Goal: Transaction & Acquisition: Download file/media

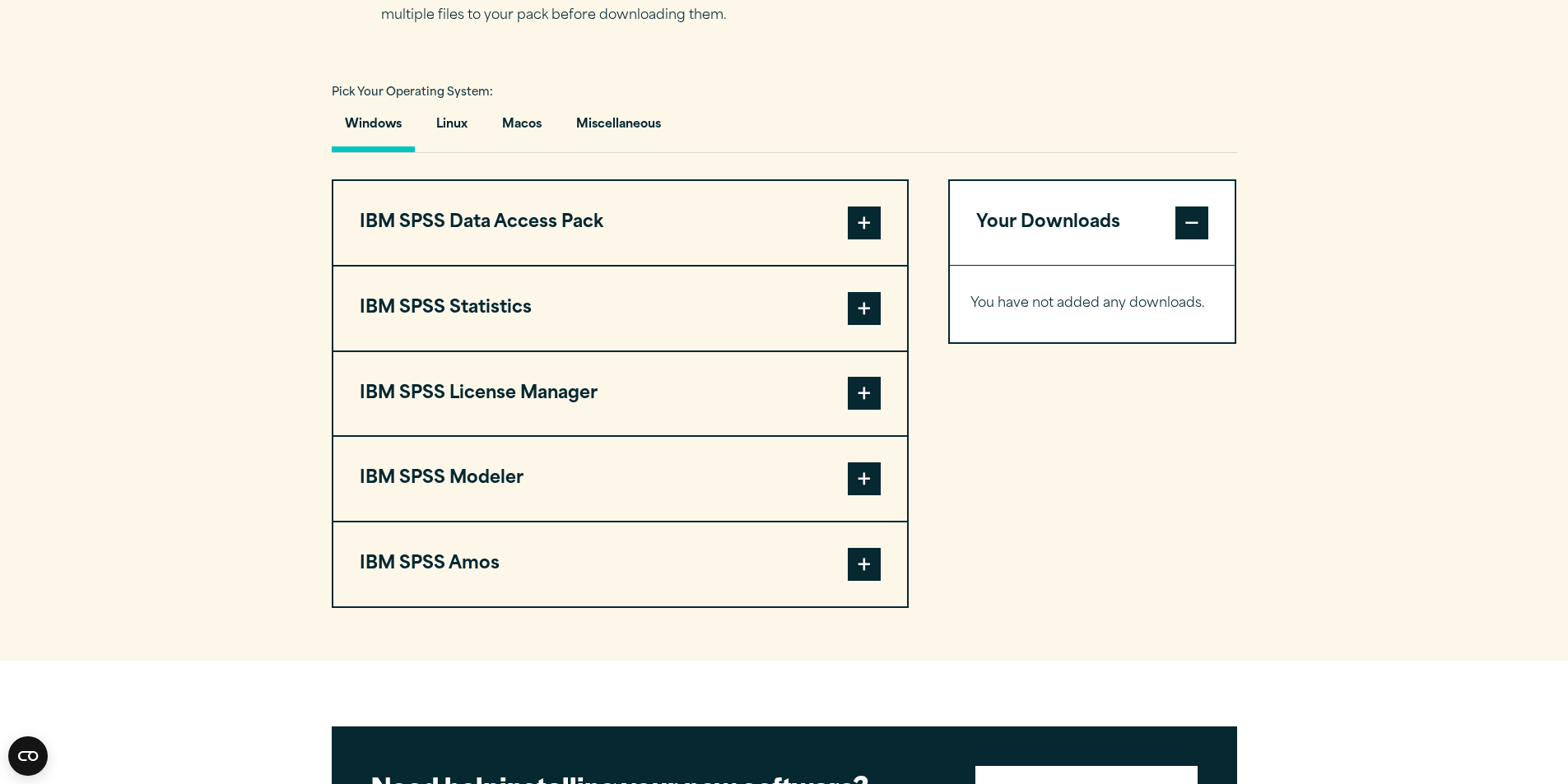
scroll to position [1152, 0]
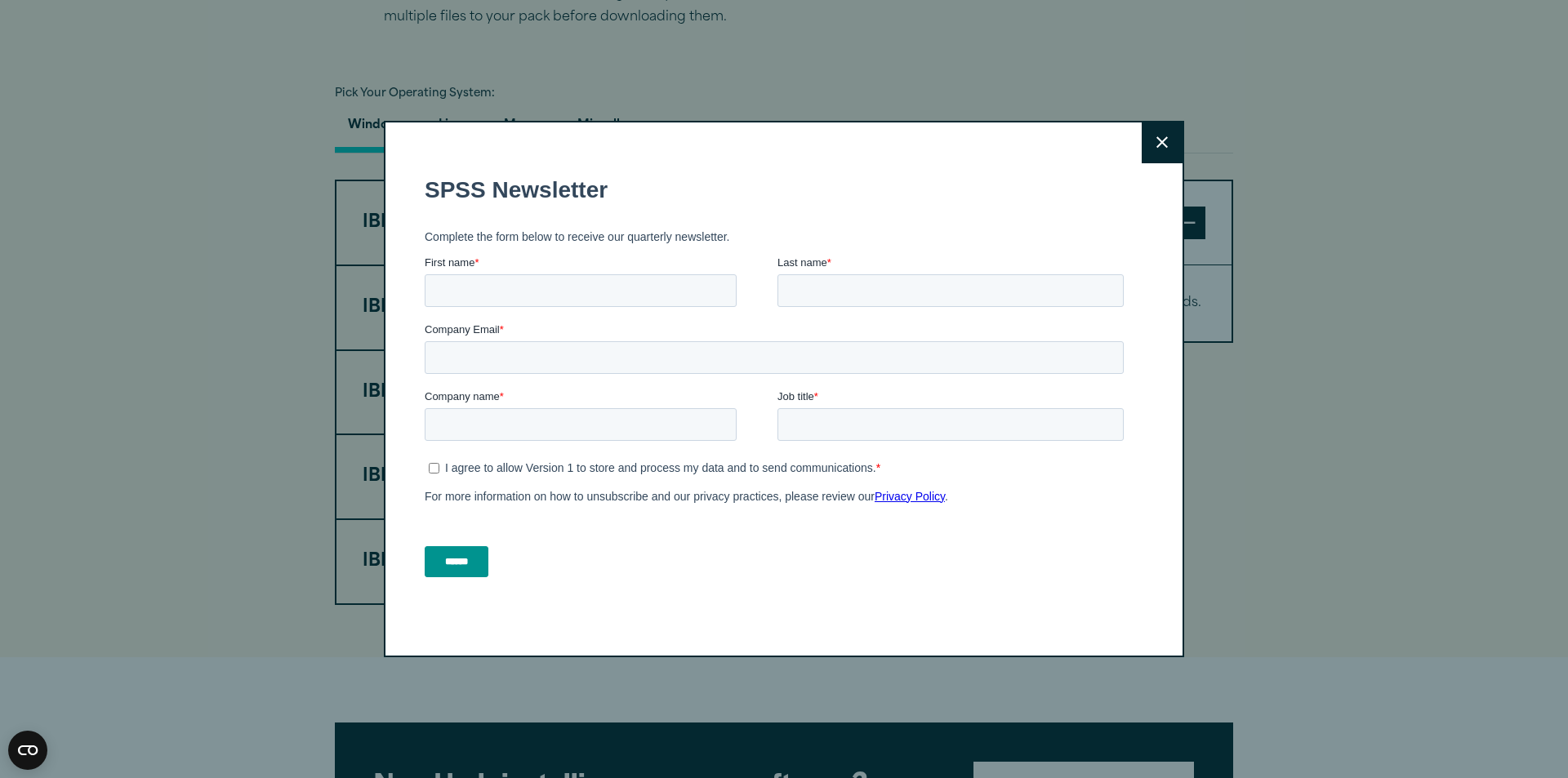
click at [1151, 149] on button "Close" at bounding box center [1162, 143] width 41 height 41
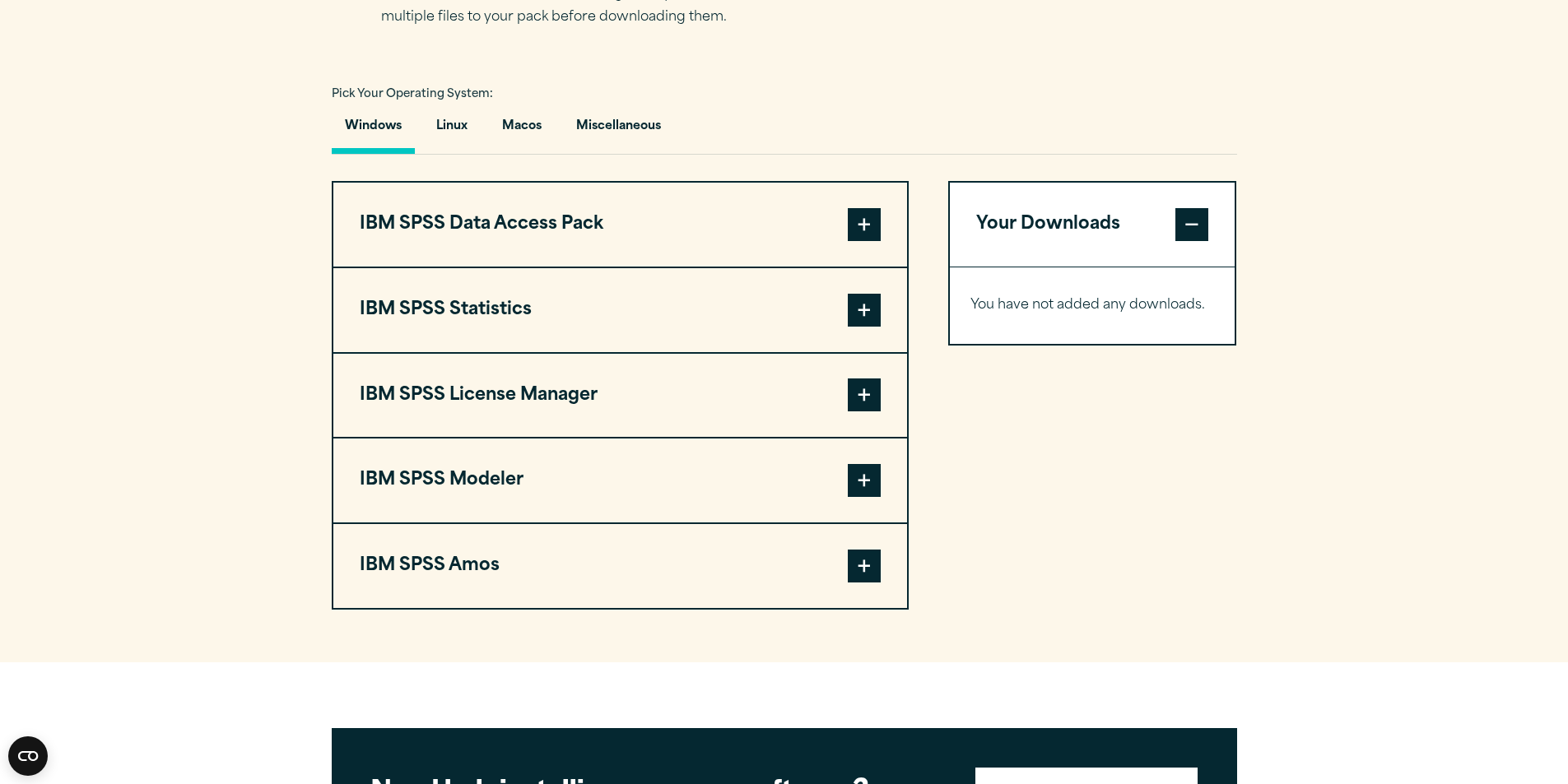
click at [604, 466] on button "IBM SPSS Modeler" at bounding box center [620, 480] width 573 height 84
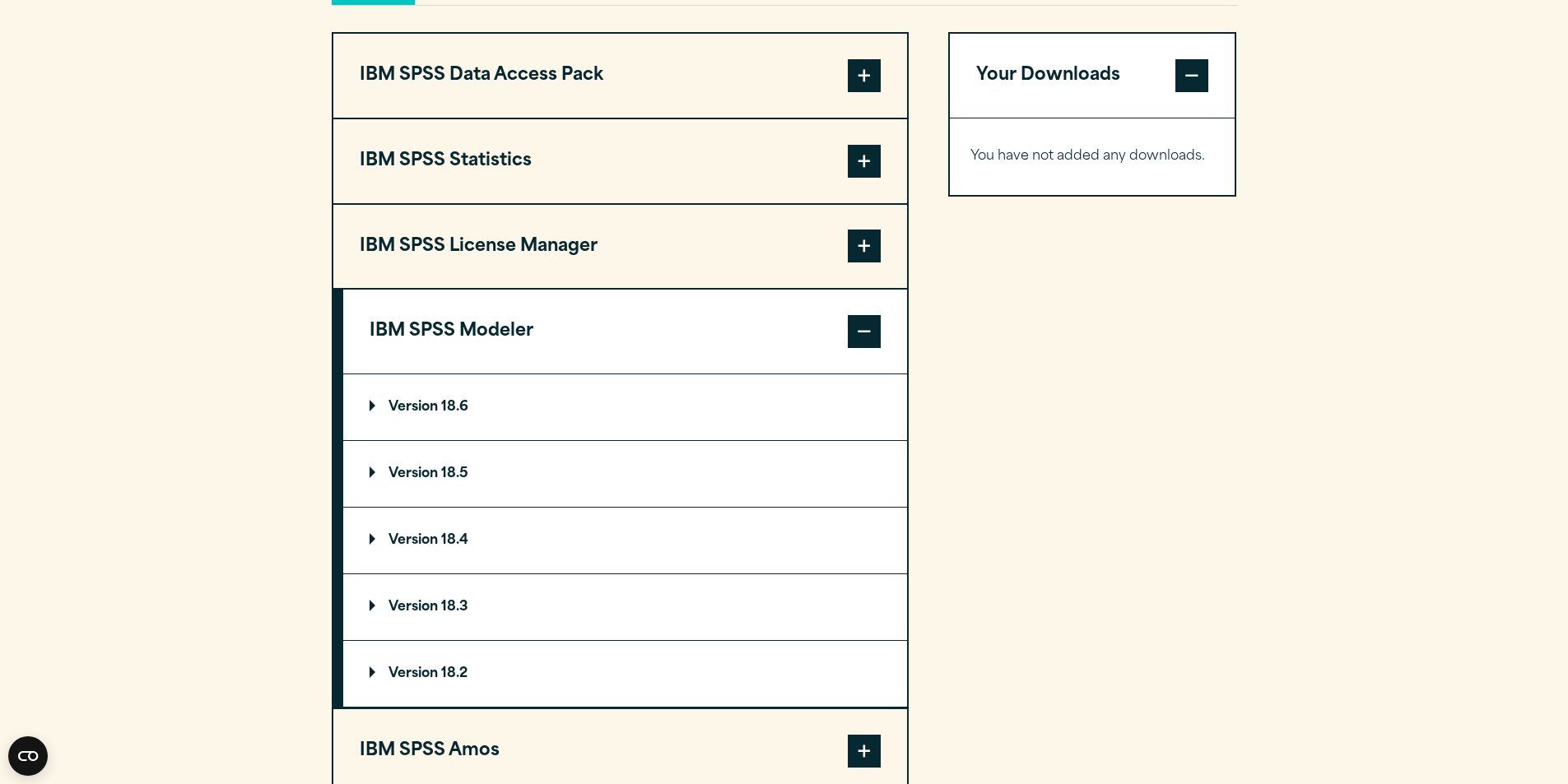
scroll to position [1317, 0]
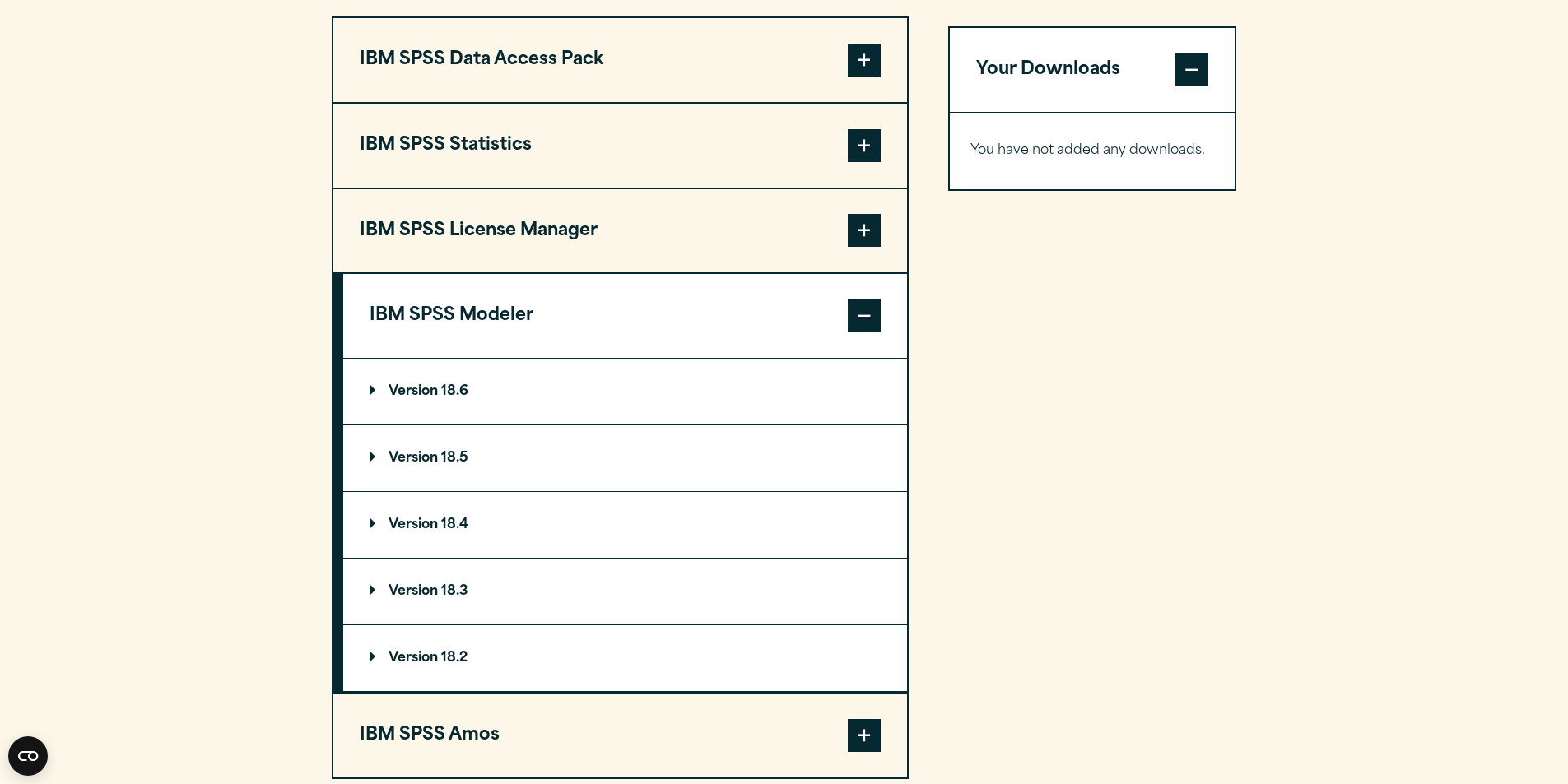
click at [483, 418] on summary "Version 18.6" at bounding box center [625, 392] width 563 height 66
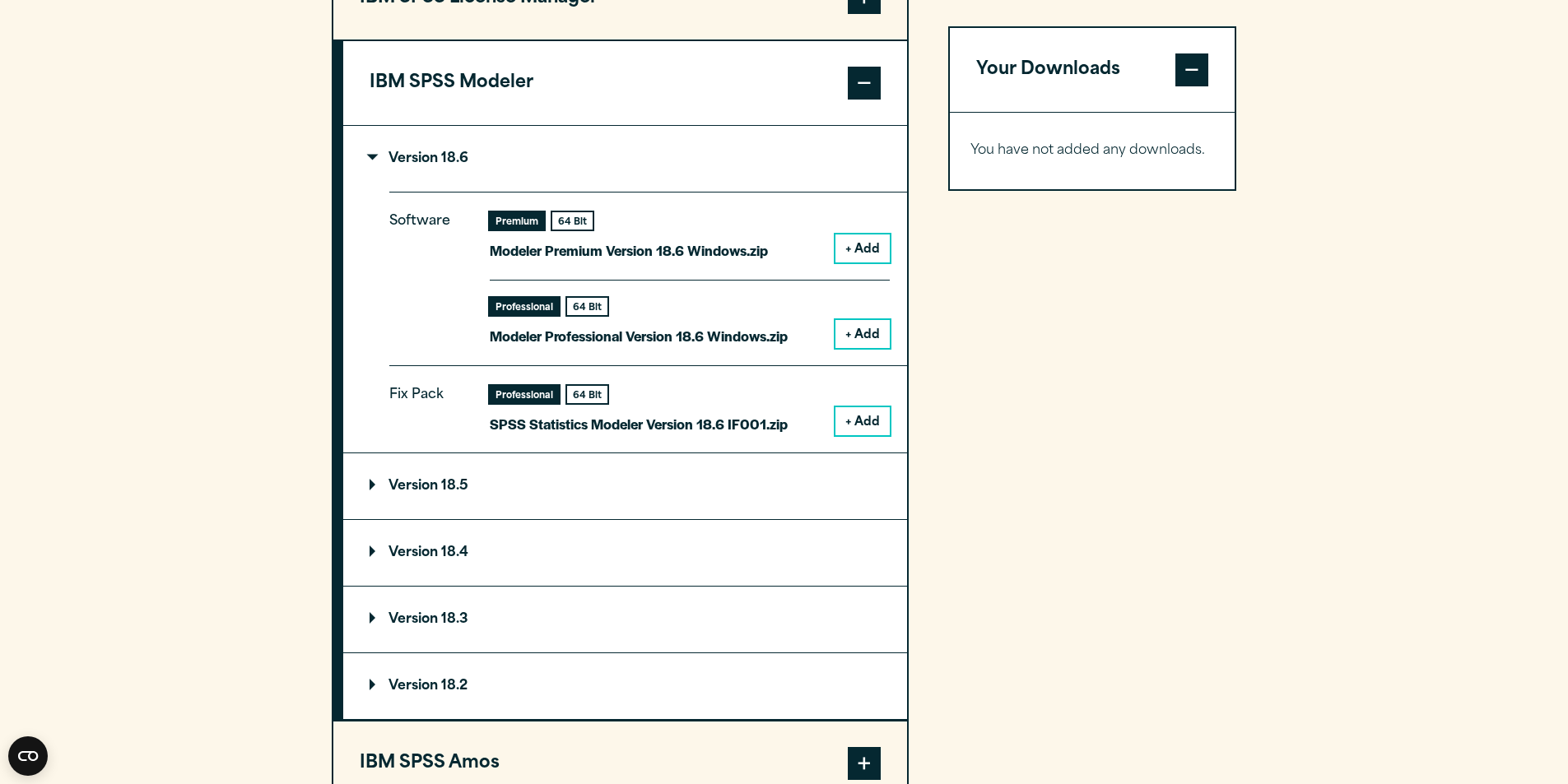
scroll to position [1563, 0]
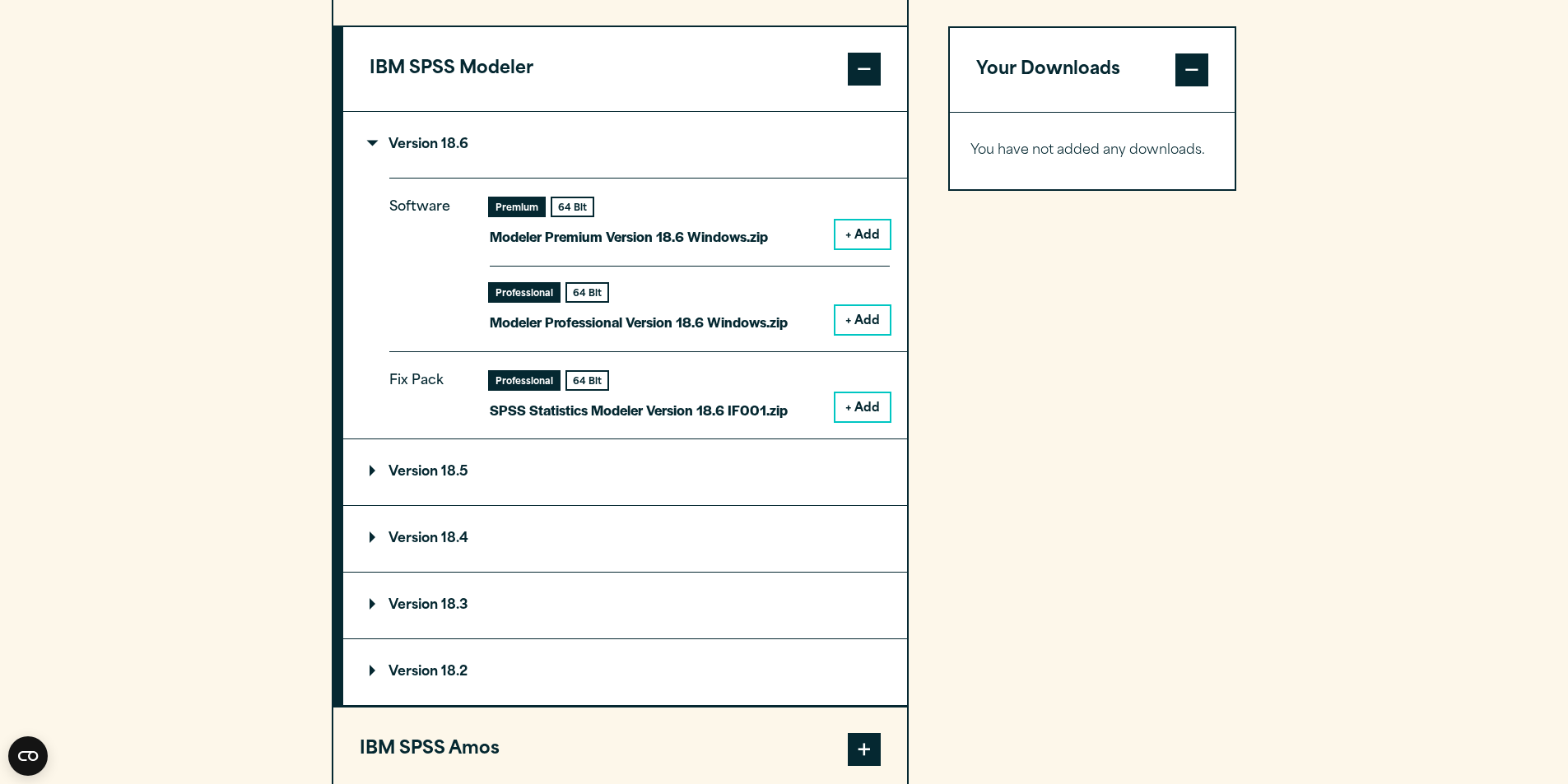
click at [861, 242] on button "+ Add" at bounding box center [862, 235] width 54 height 28
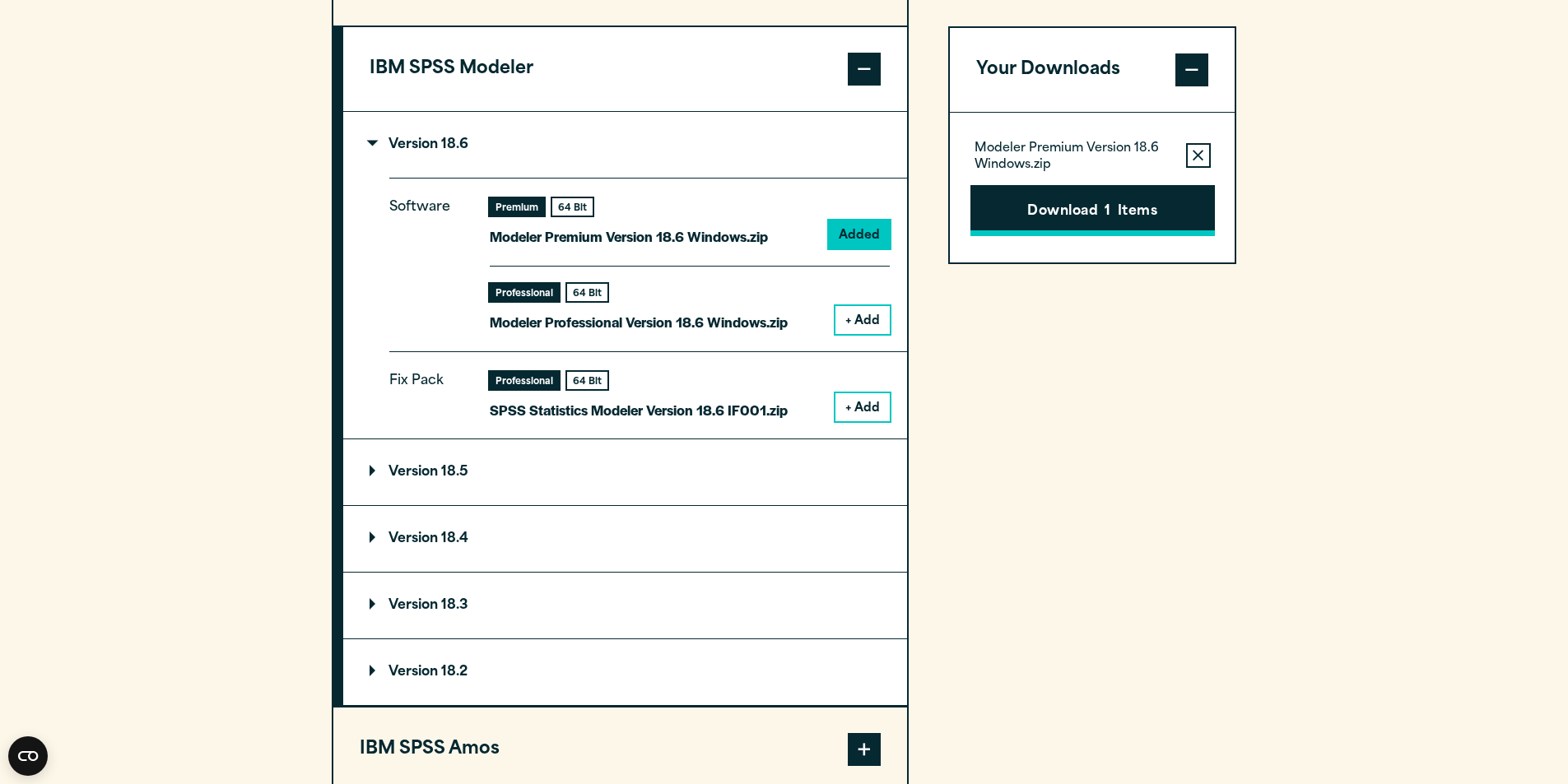
click at [1090, 207] on button "Download 1 Items" at bounding box center [1092, 211] width 245 height 51
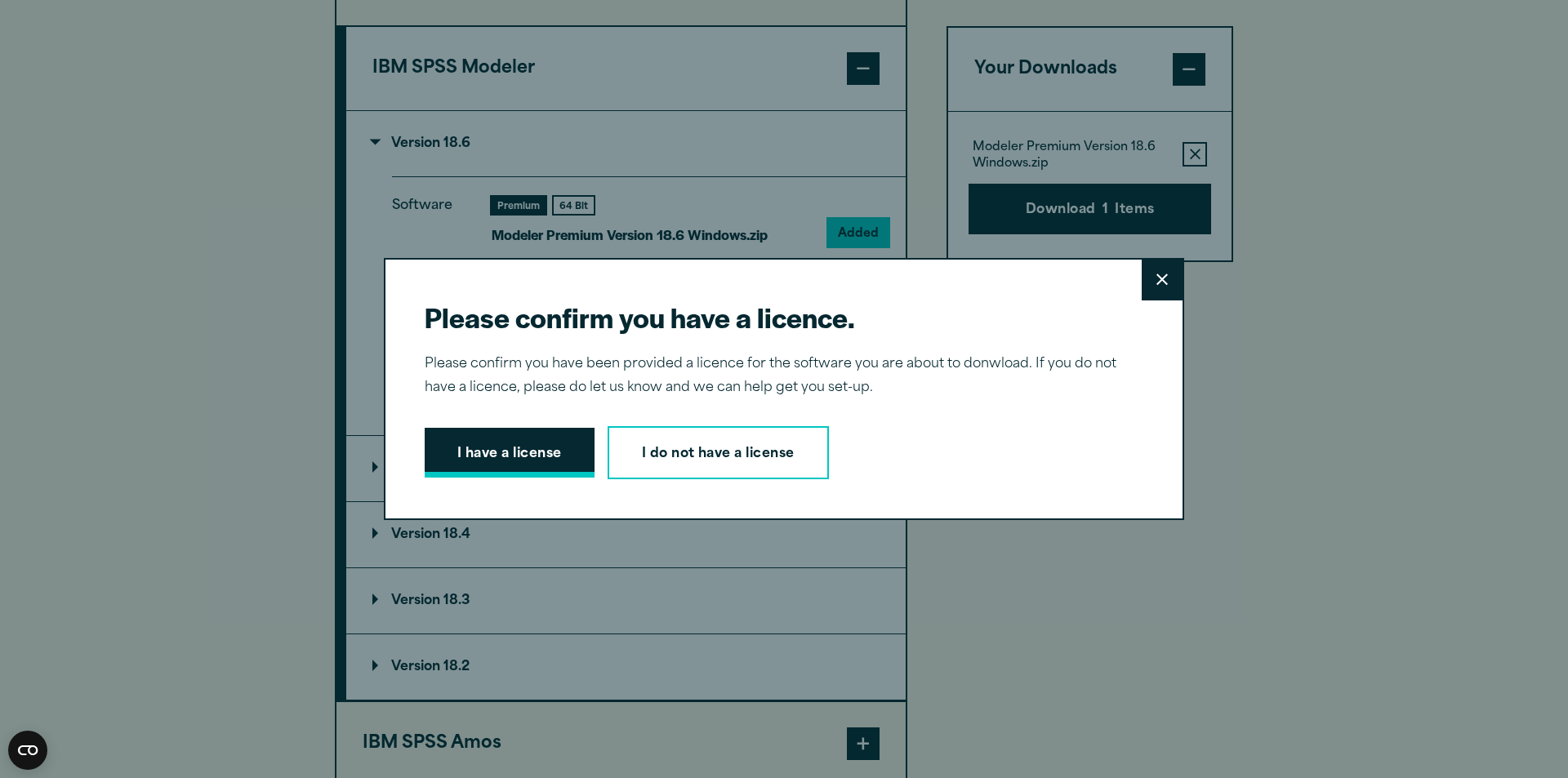
click at [547, 452] on button "I have a license" at bounding box center [509, 453] width 170 height 50
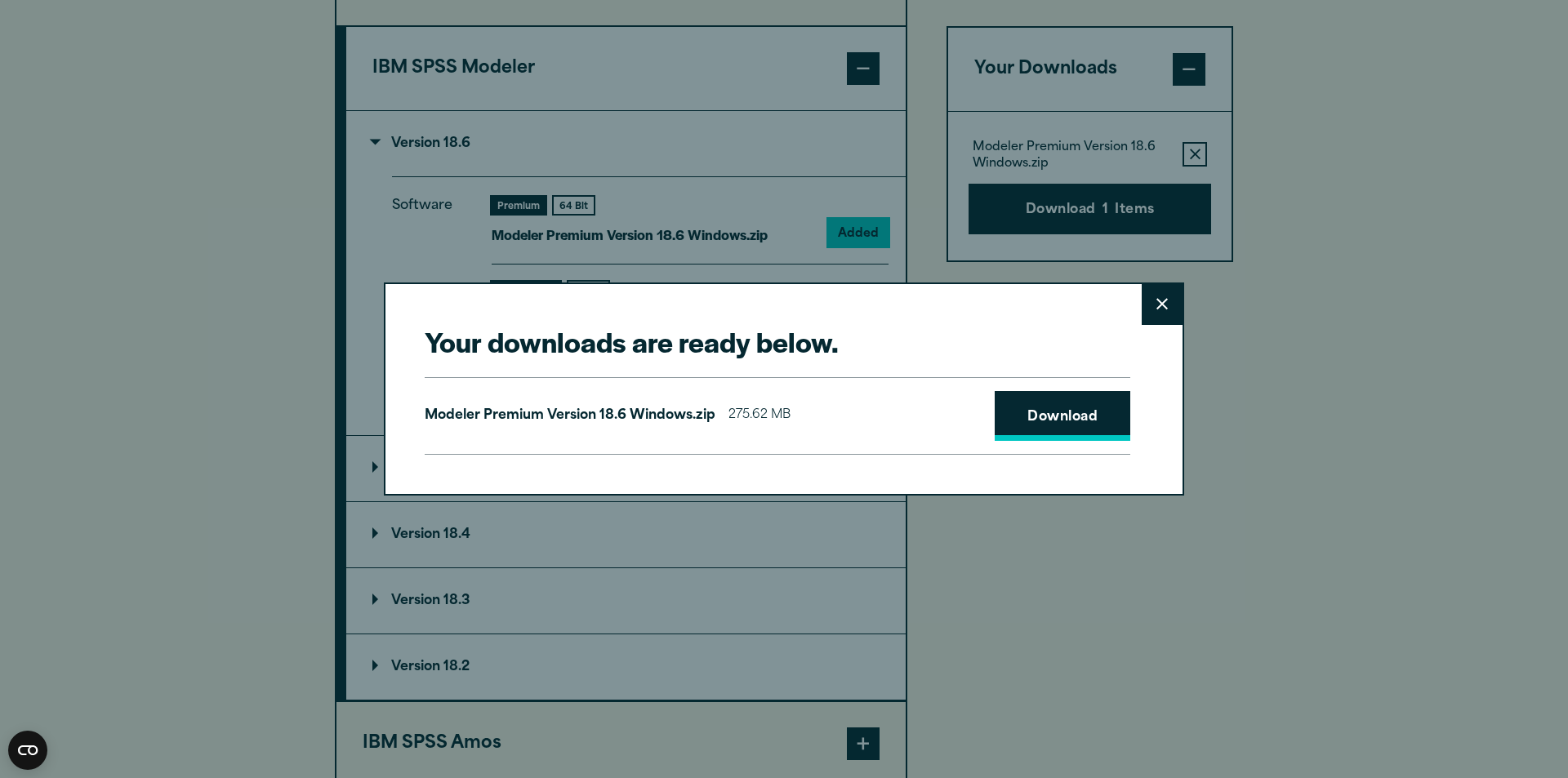
click at [1065, 423] on link "Download" at bounding box center [1063, 416] width 136 height 50
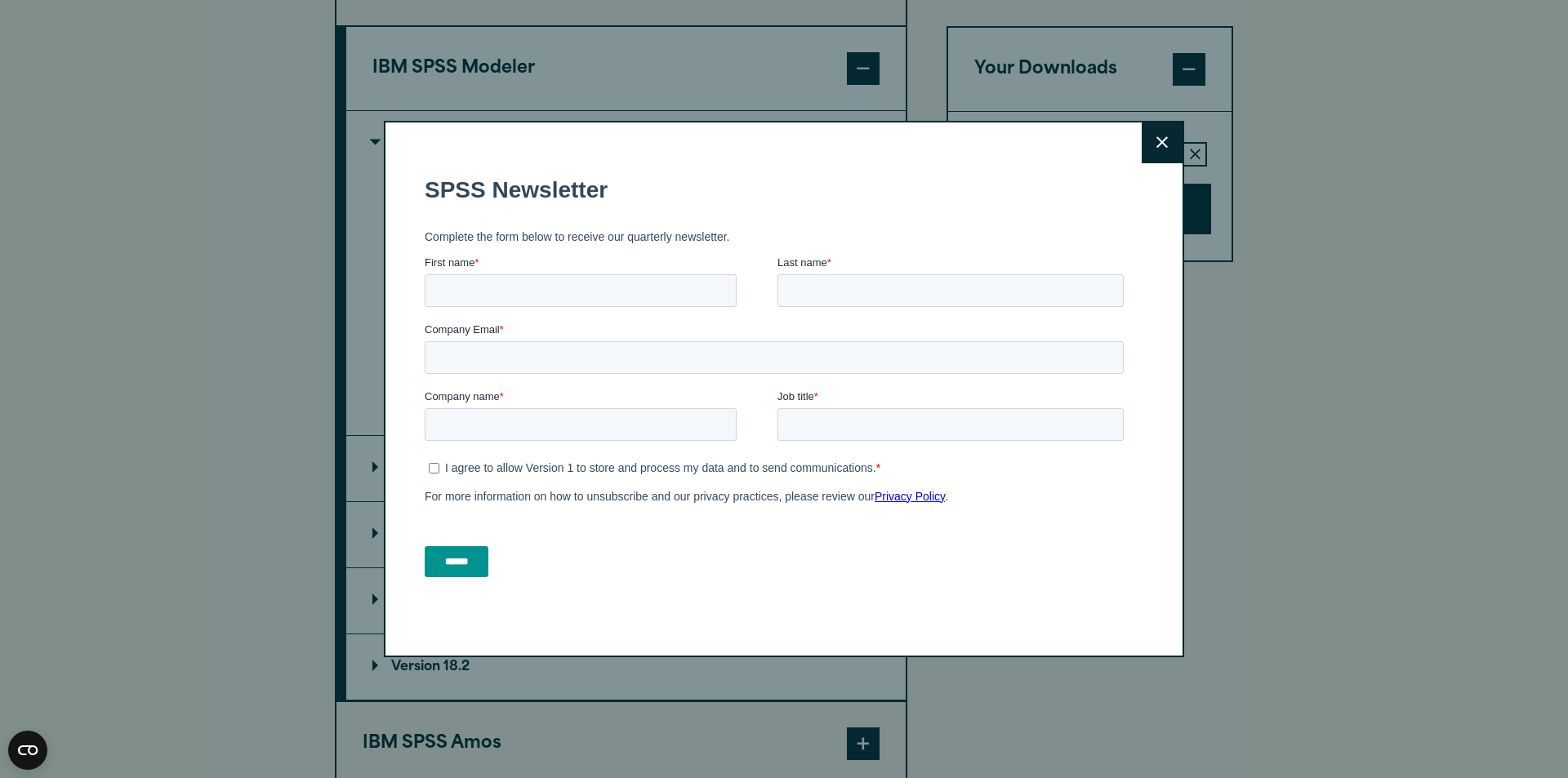
click at [1157, 145] on icon at bounding box center [1162, 143] width 11 height 11
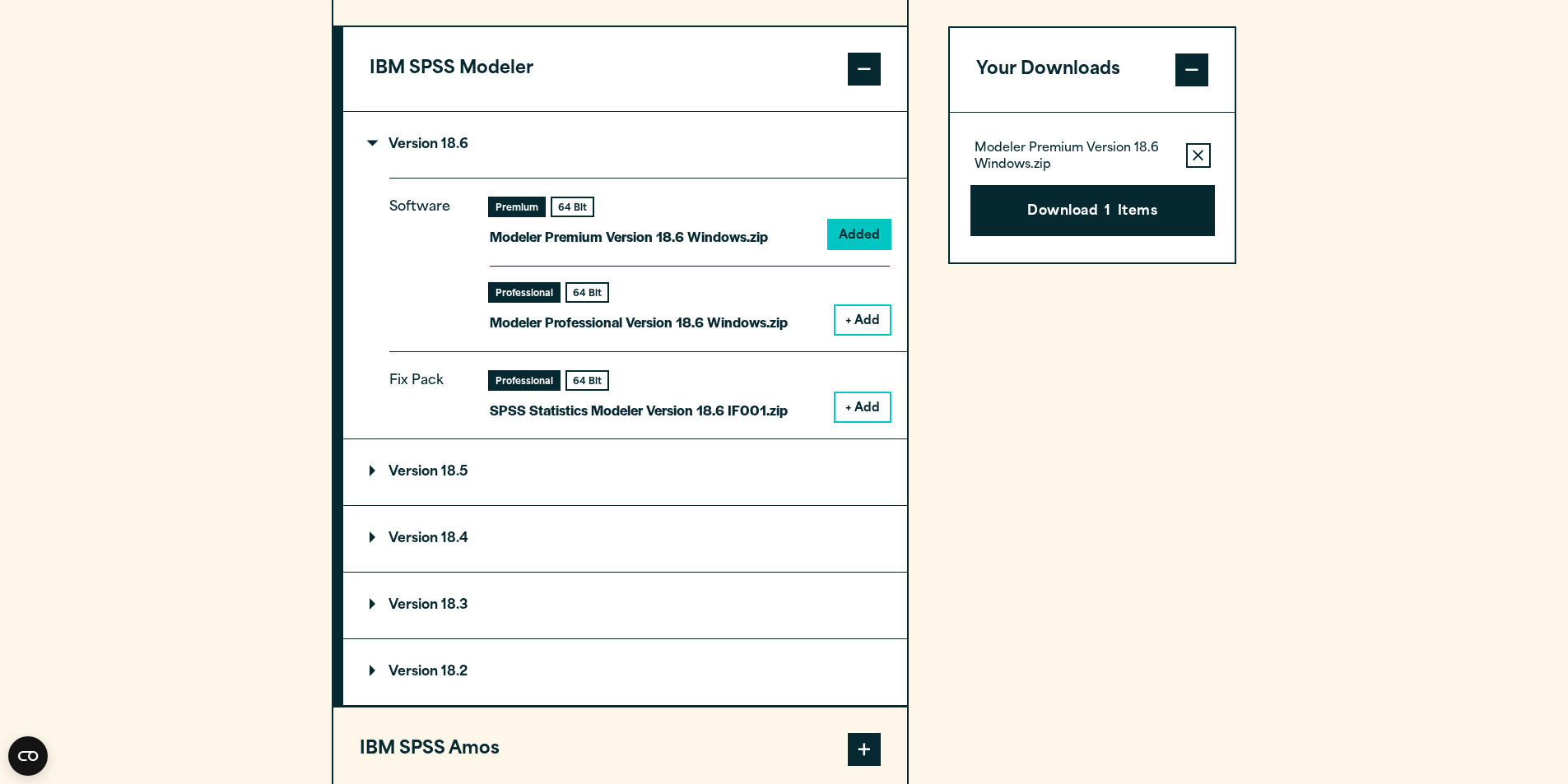
click at [872, 416] on button "+ Add" at bounding box center [862, 407] width 54 height 28
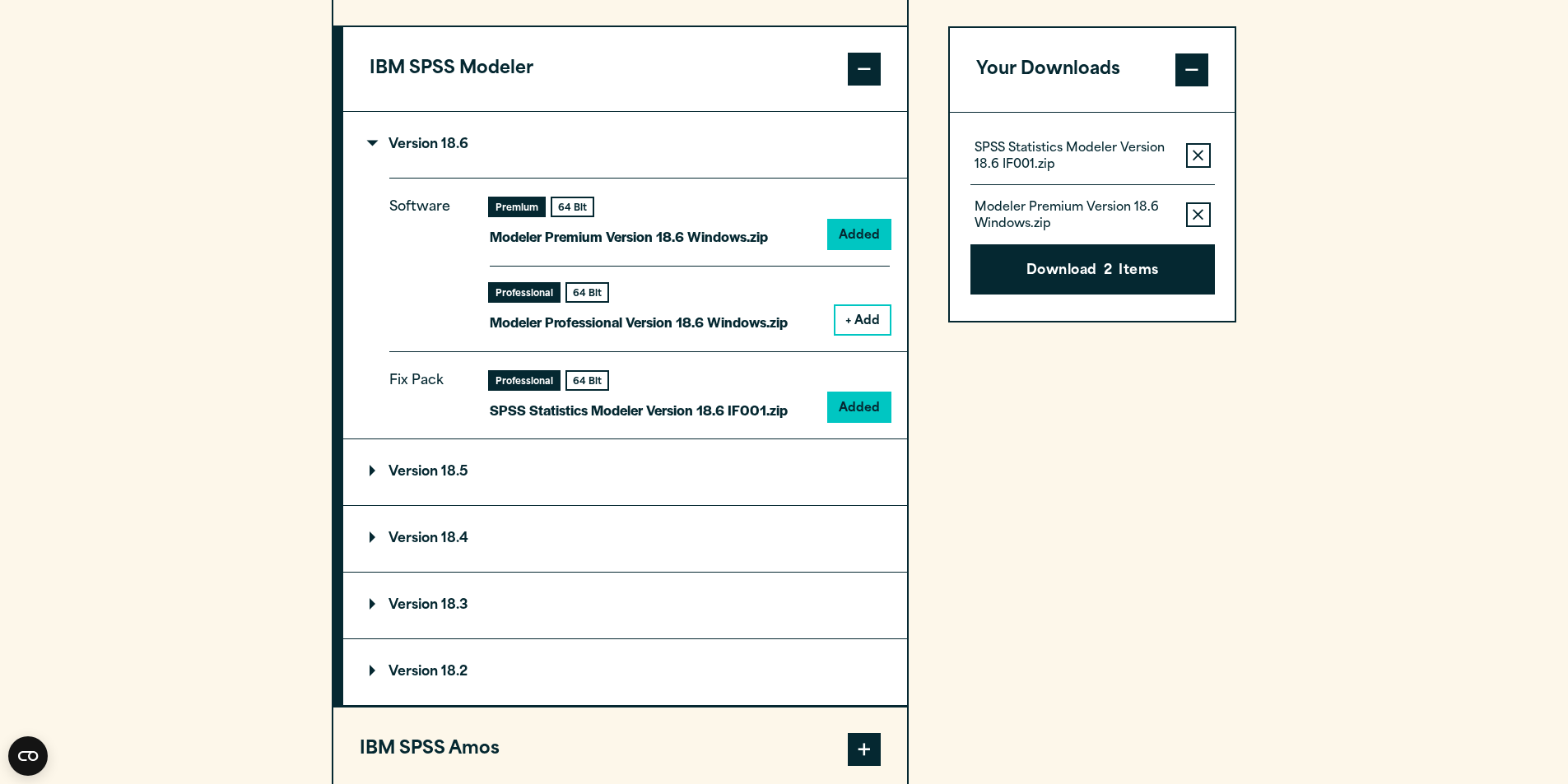
click at [1198, 151] on icon "button" at bounding box center [1198, 155] width 11 height 11
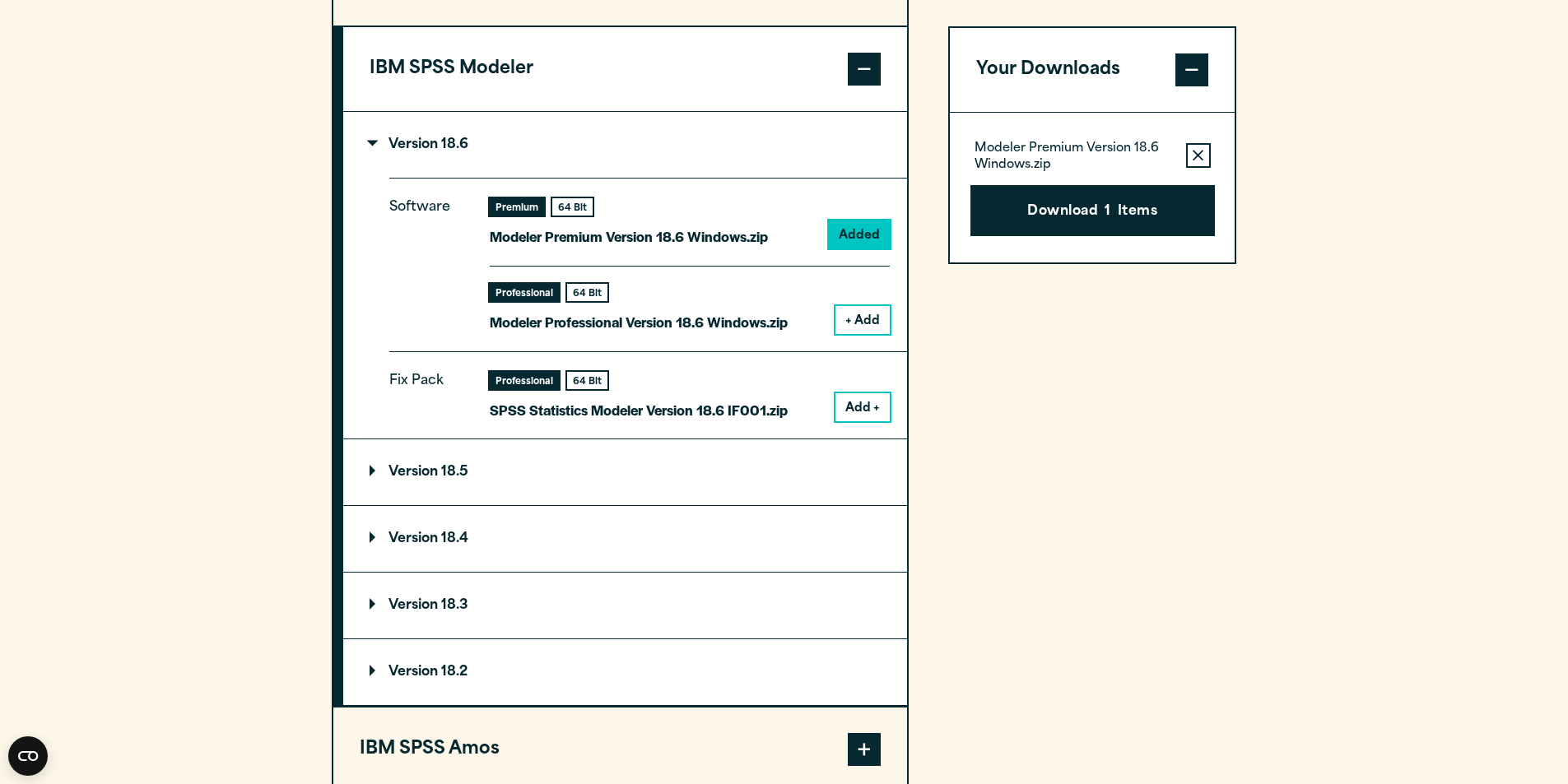
click at [1198, 151] on icon "button" at bounding box center [1198, 155] width 11 height 11
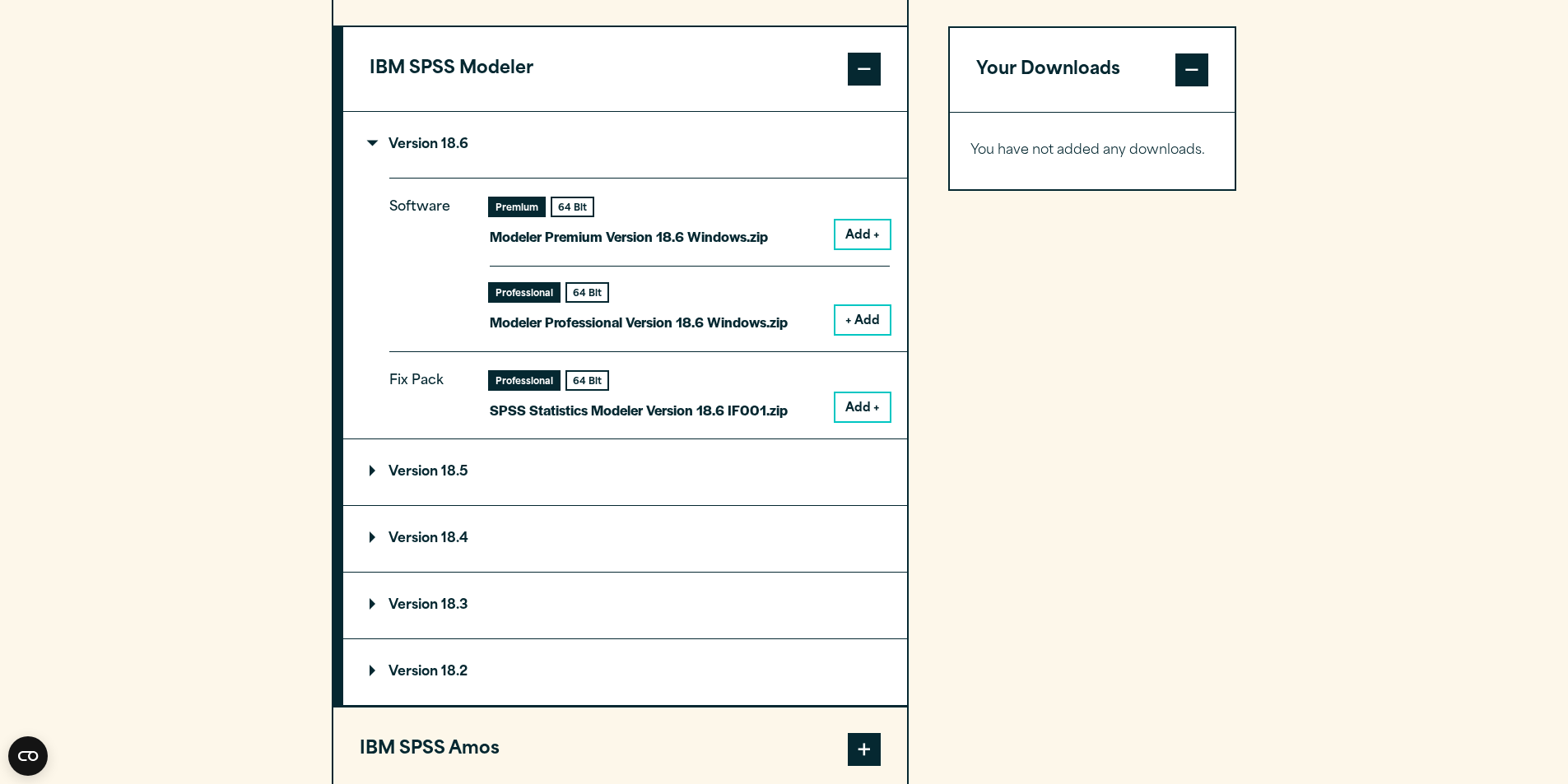
click at [857, 395] on button "Add +" at bounding box center [862, 407] width 54 height 28
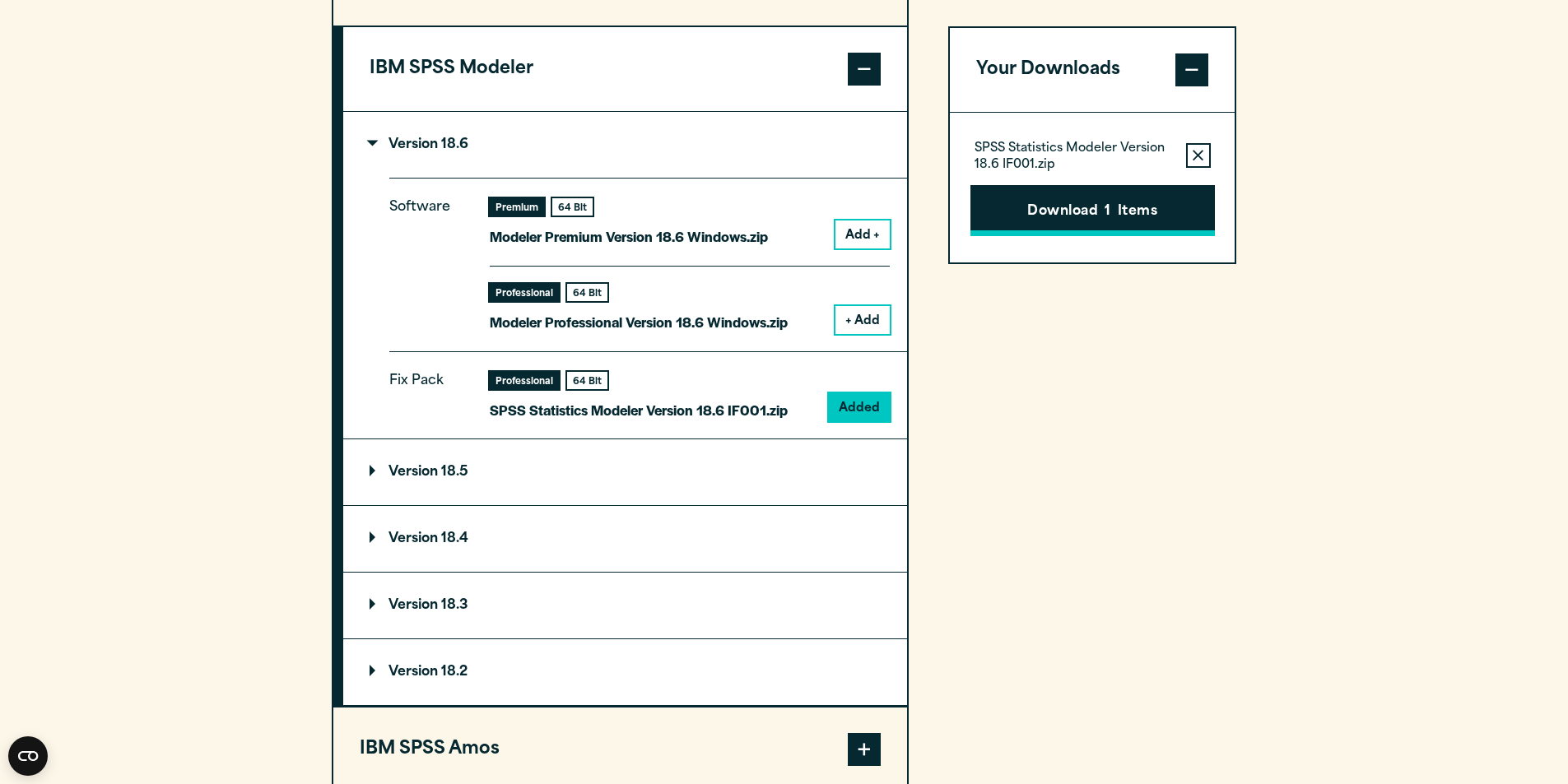
click at [1061, 207] on button "Download 1 Items" at bounding box center [1092, 211] width 245 height 51
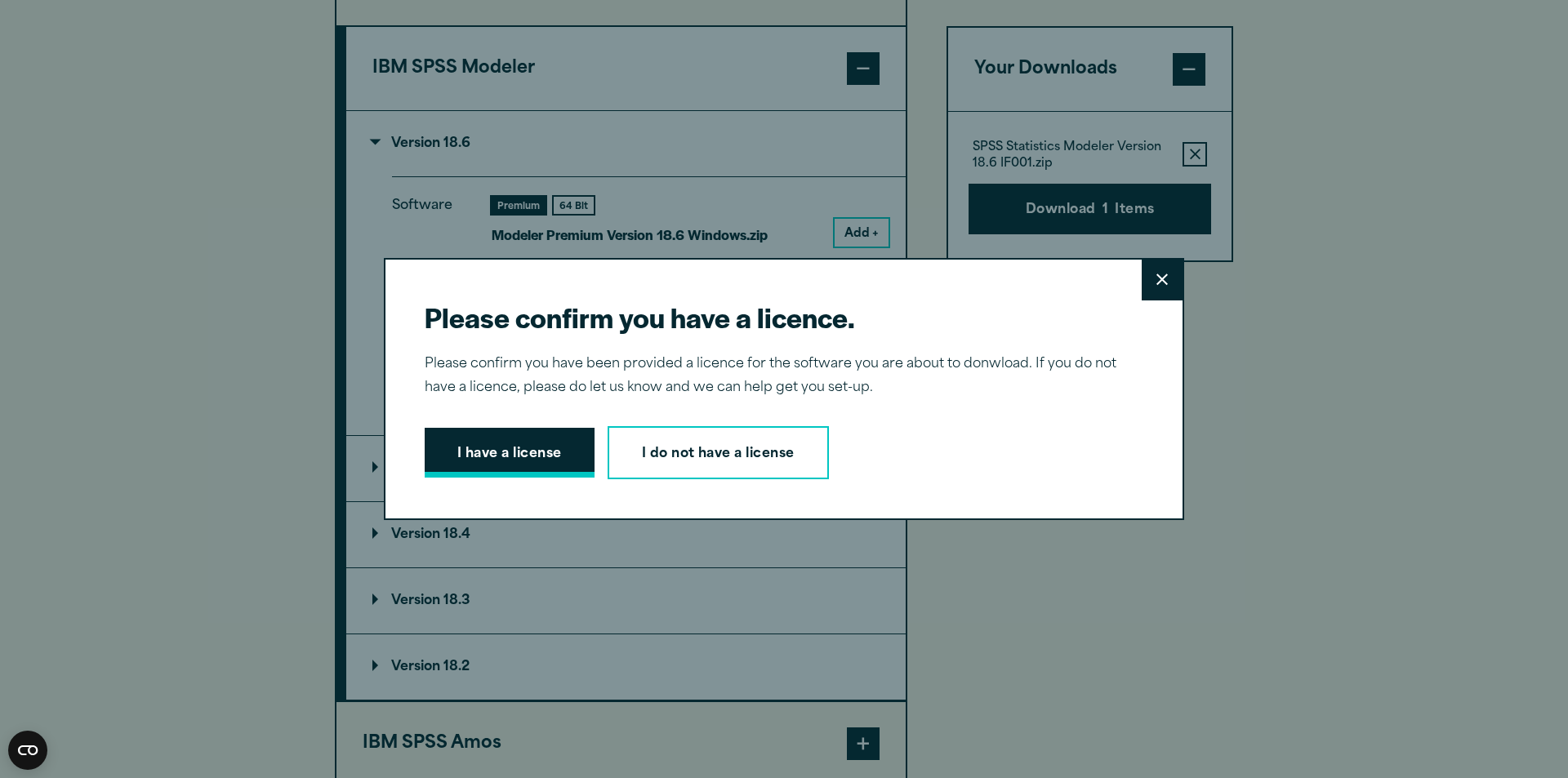
click at [523, 461] on button "I have a license" at bounding box center [509, 453] width 170 height 50
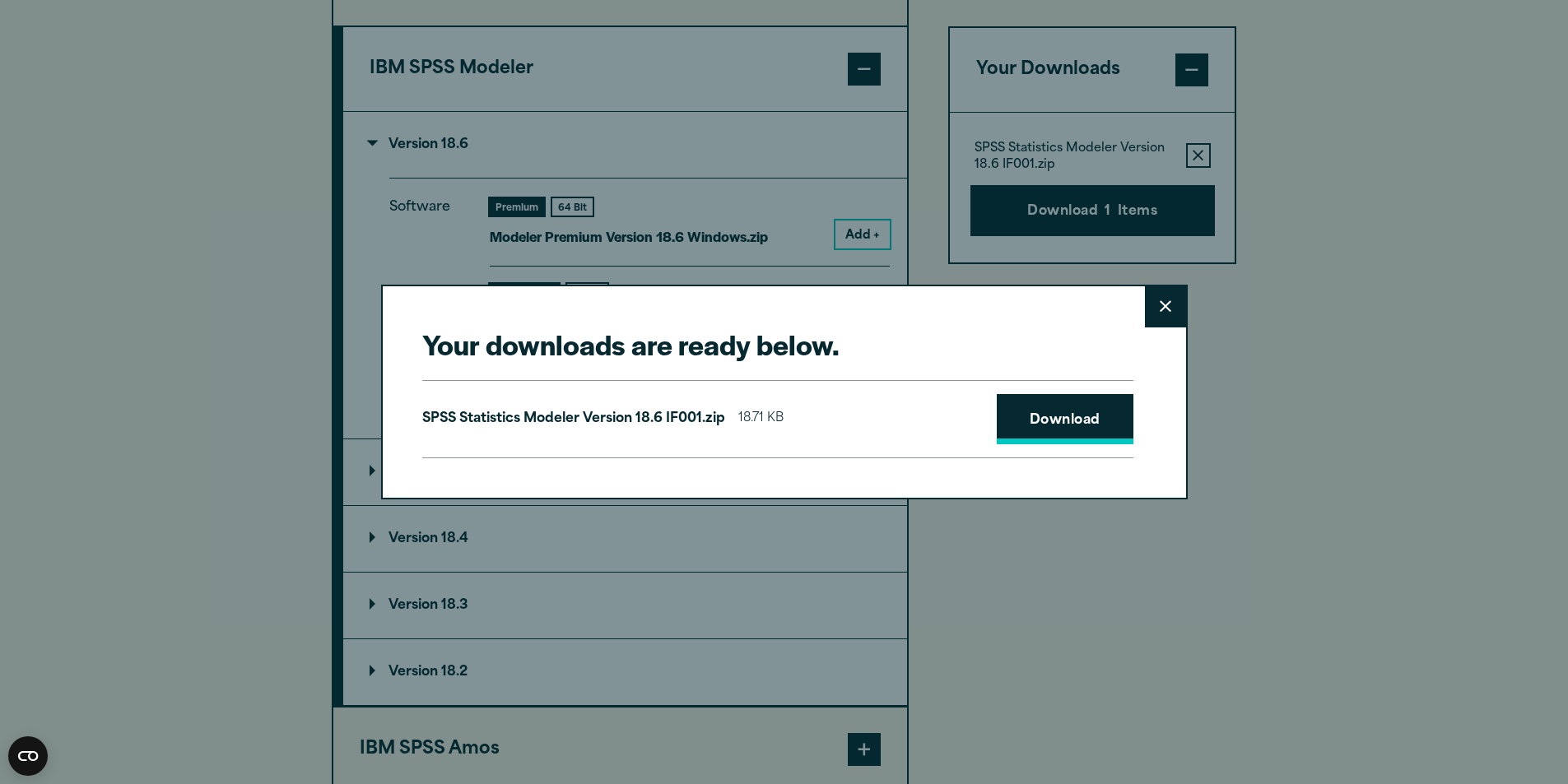
click at [1045, 413] on link "Download" at bounding box center [1065, 419] width 137 height 51
click at [1155, 312] on button "Close" at bounding box center [1165, 307] width 42 height 42
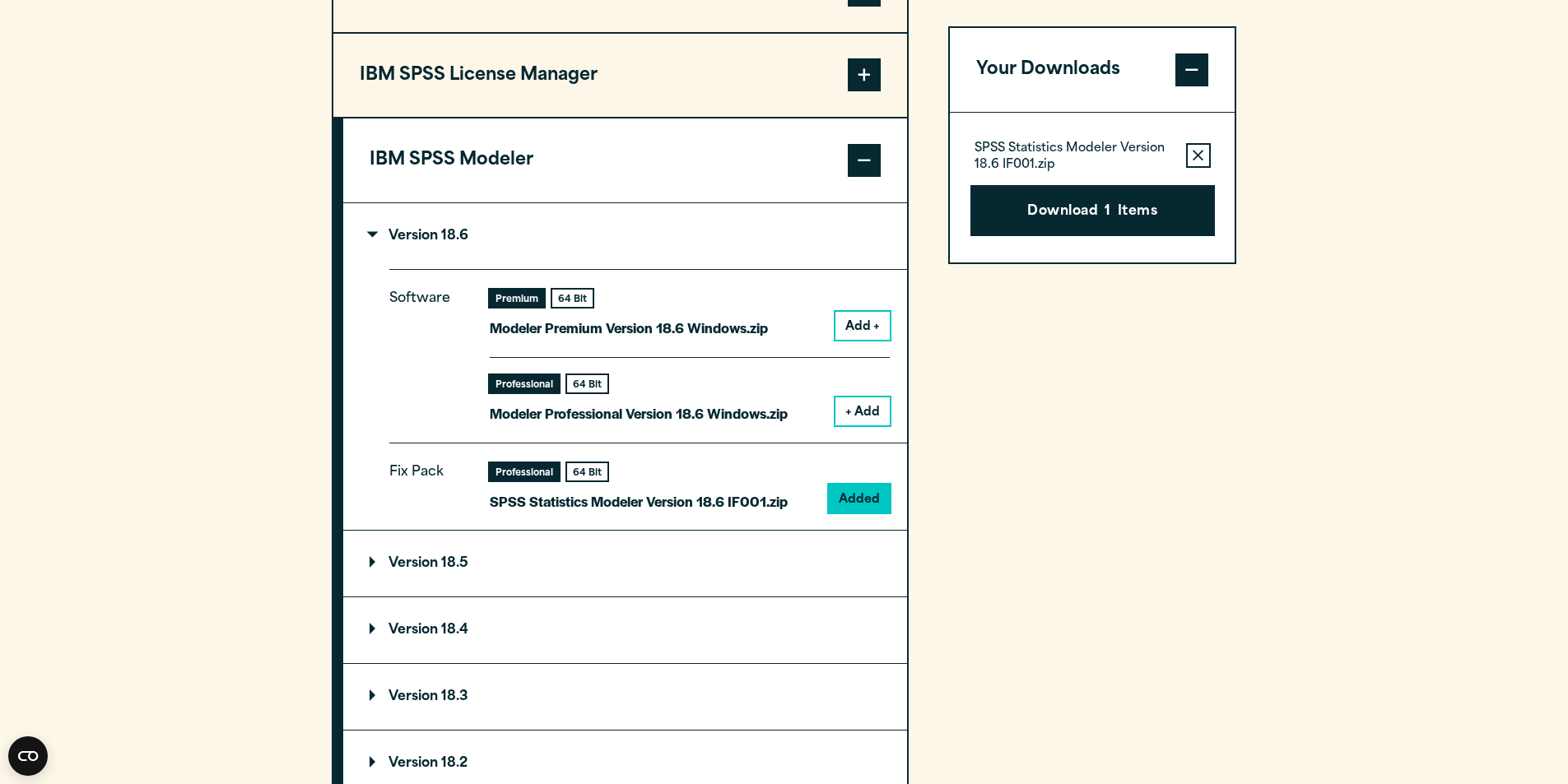
scroll to position [1481, 0]
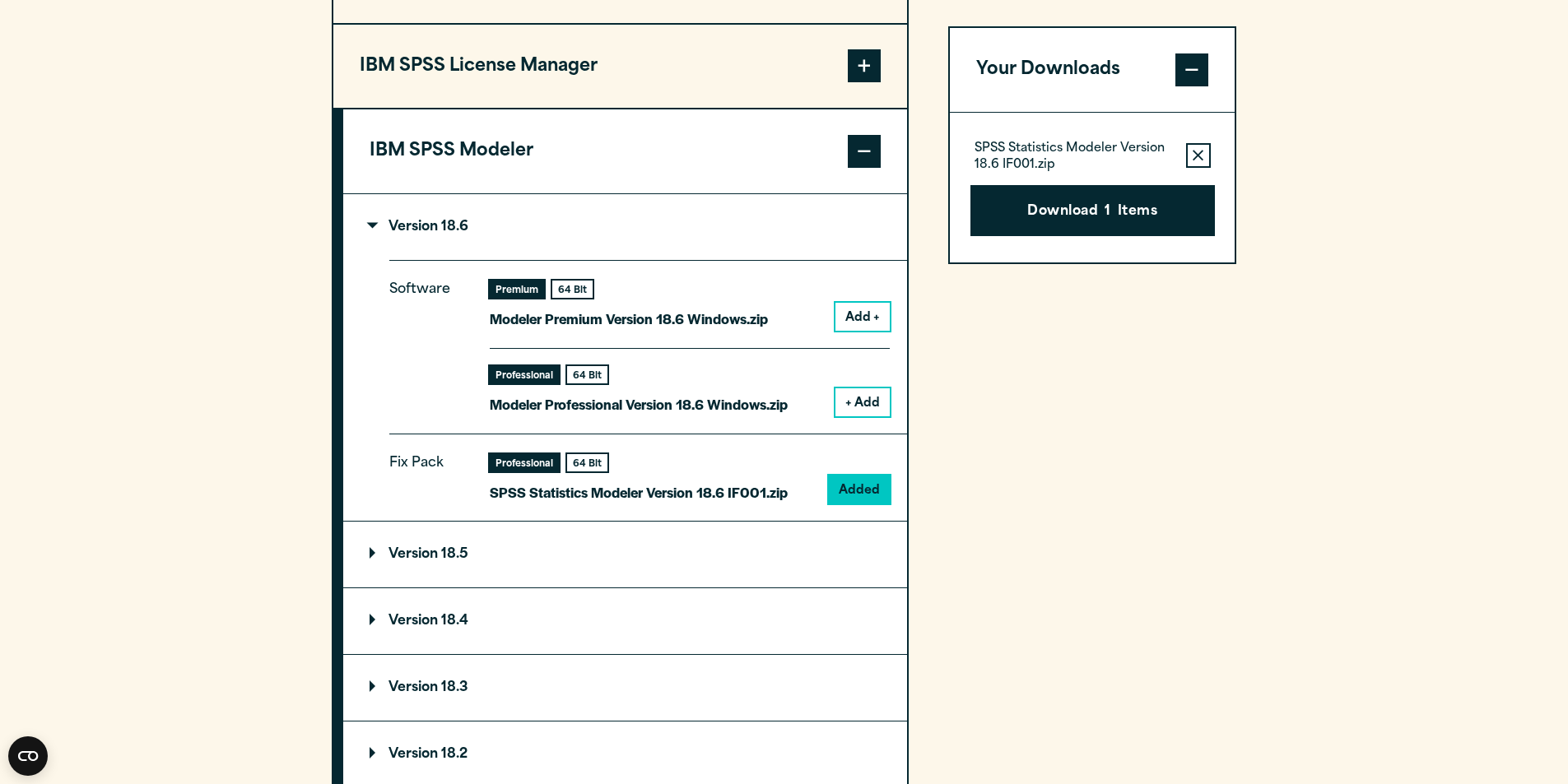
click at [390, 237] on summary "Version 18.6" at bounding box center [625, 226] width 563 height 66
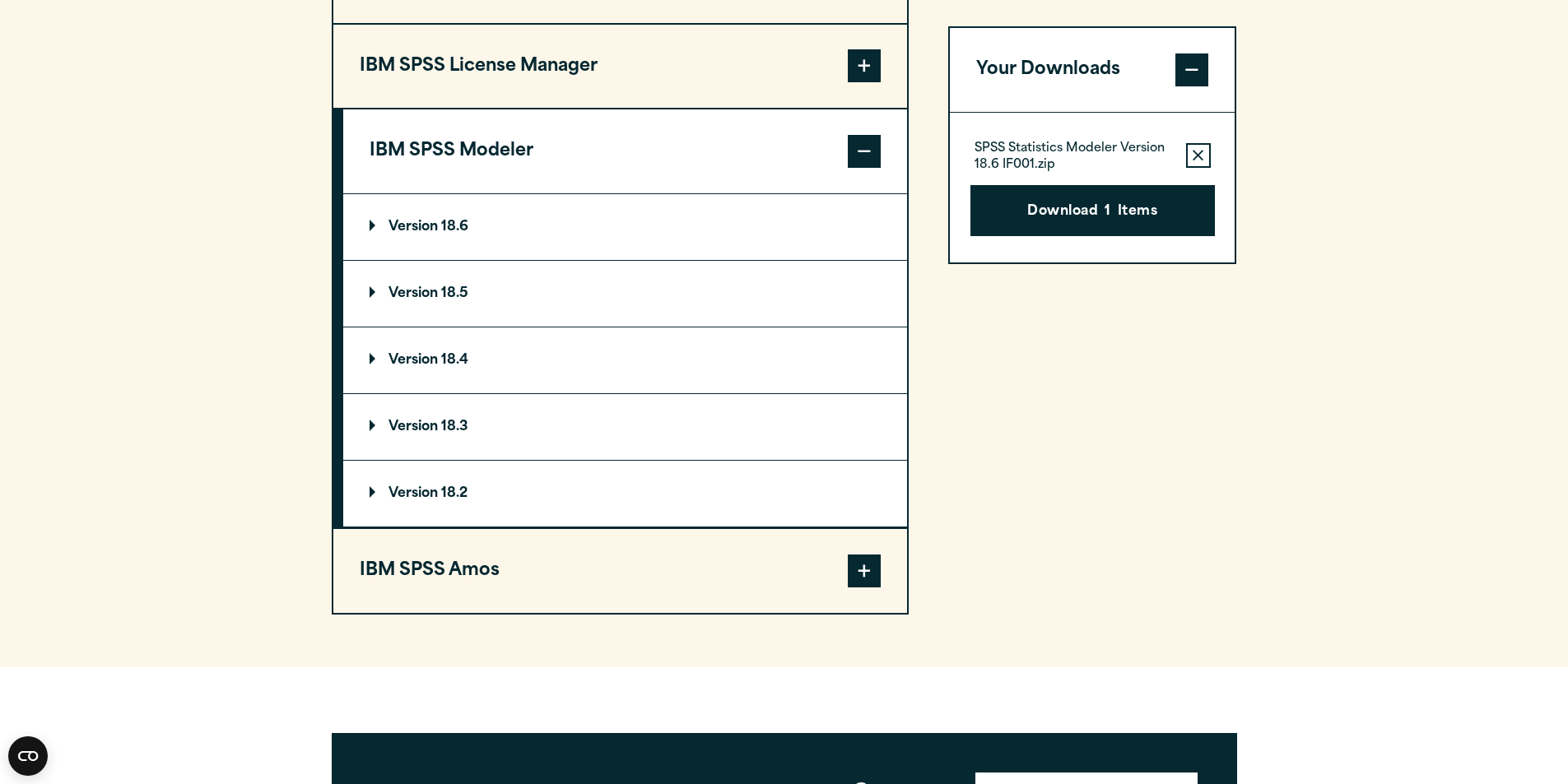
drag, startPoint x: 389, startPoint y: 470, endPoint x: 380, endPoint y: 468, distance: 9.2
click at [382, 469] on summary "Version 18.2" at bounding box center [625, 493] width 563 height 66
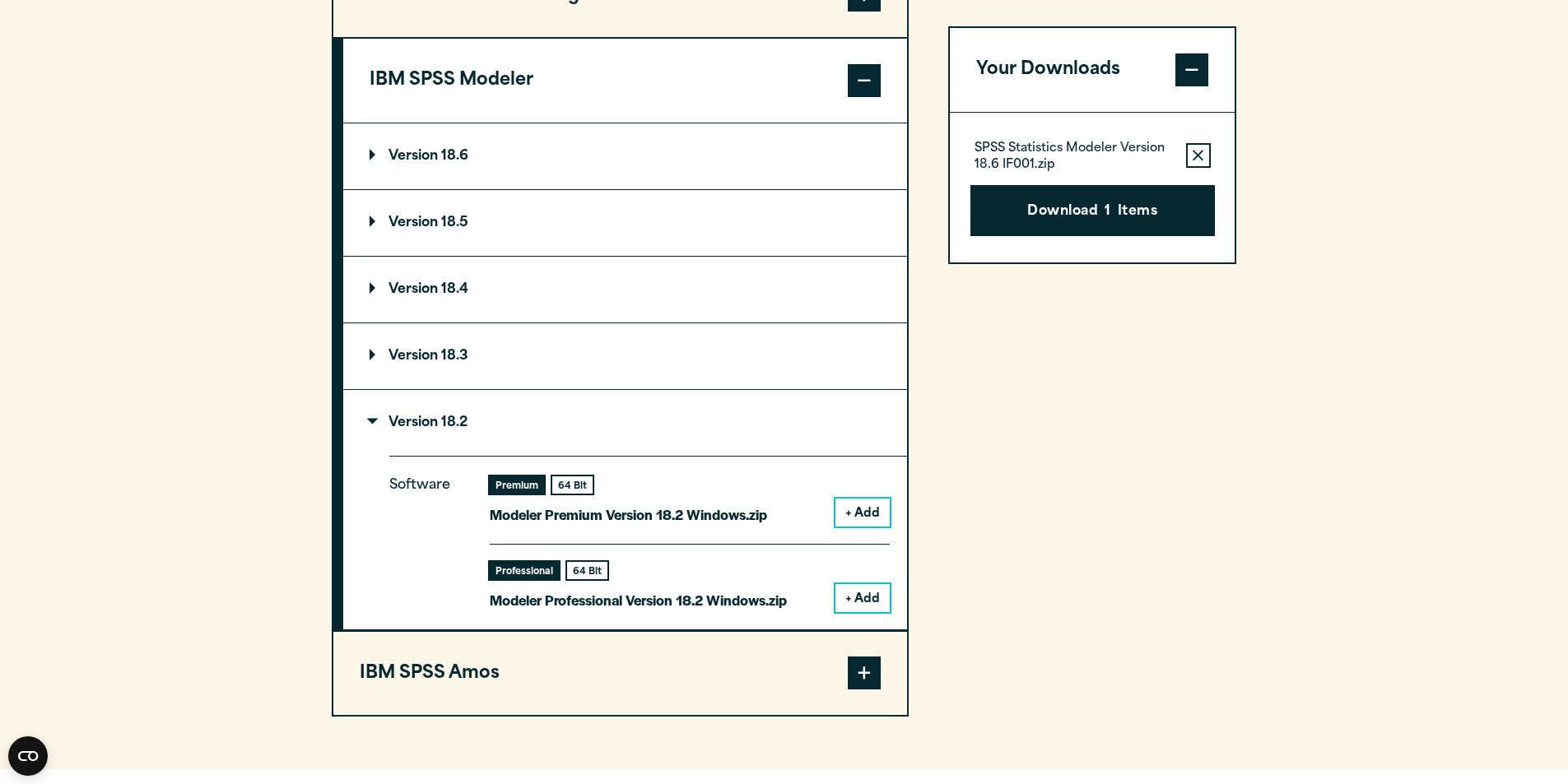
scroll to position [1646, 0]
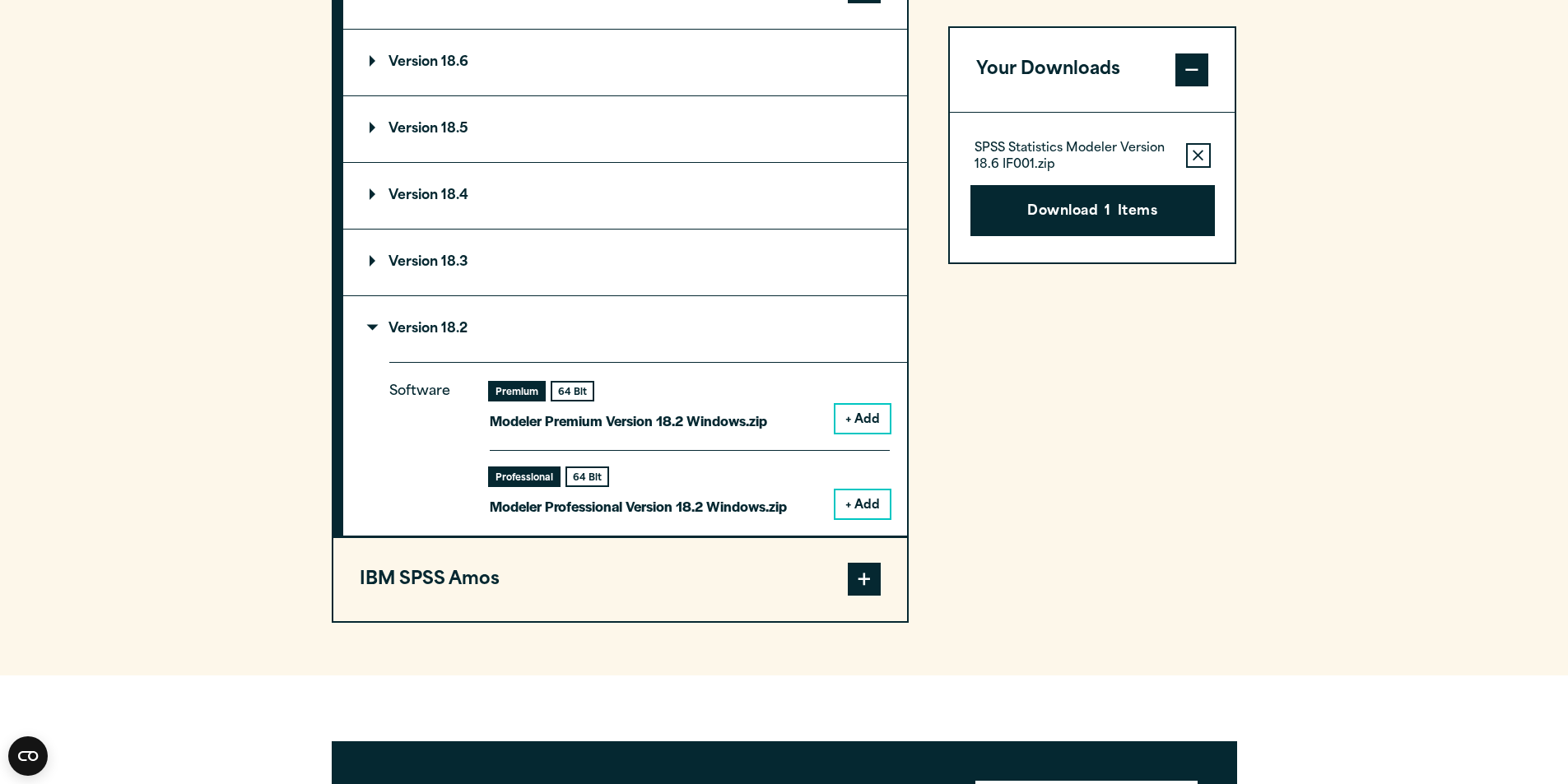
click at [369, 329] on p "Version 18.2" at bounding box center [418, 329] width 98 height 13
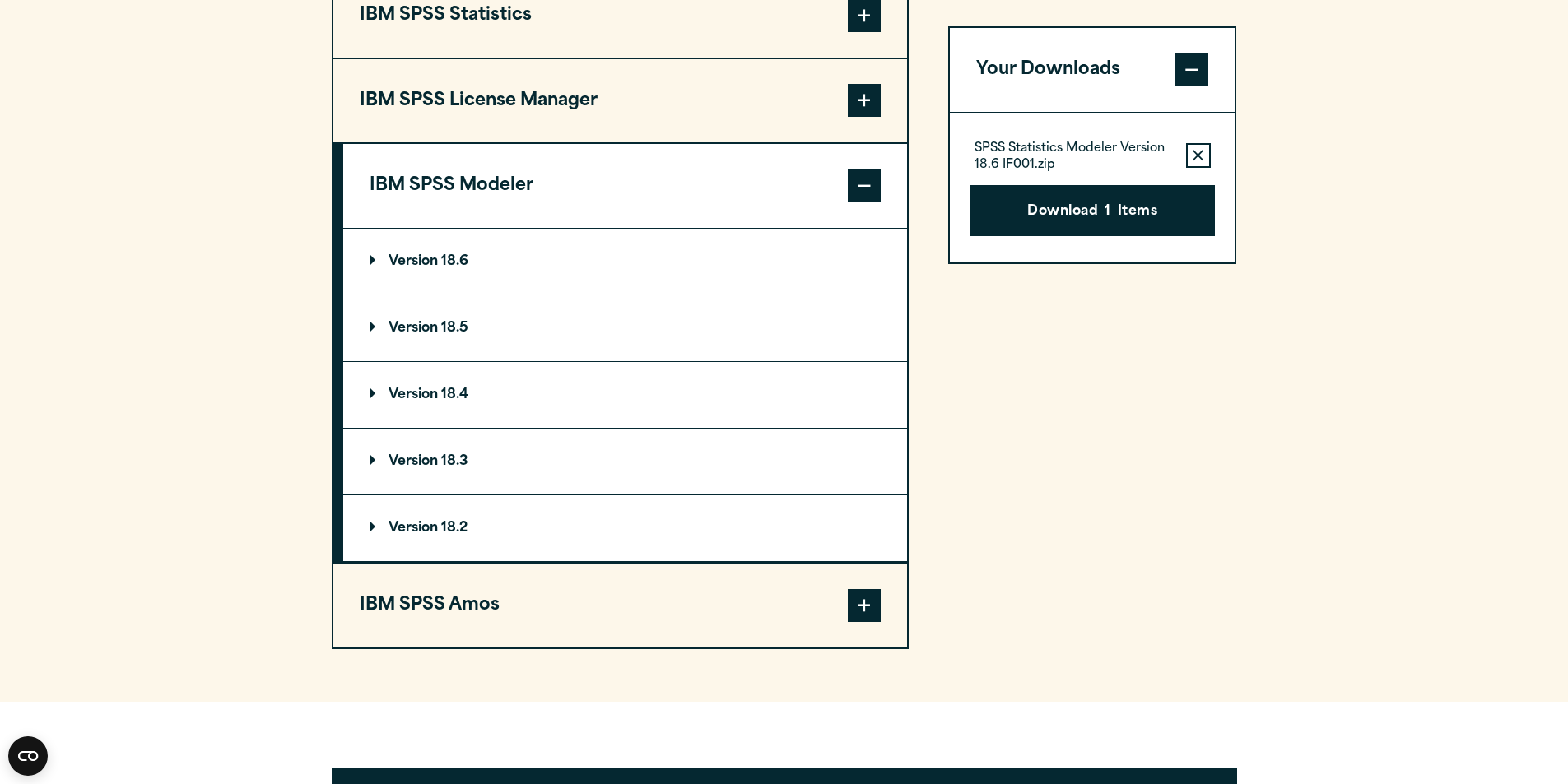
scroll to position [1399, 0]
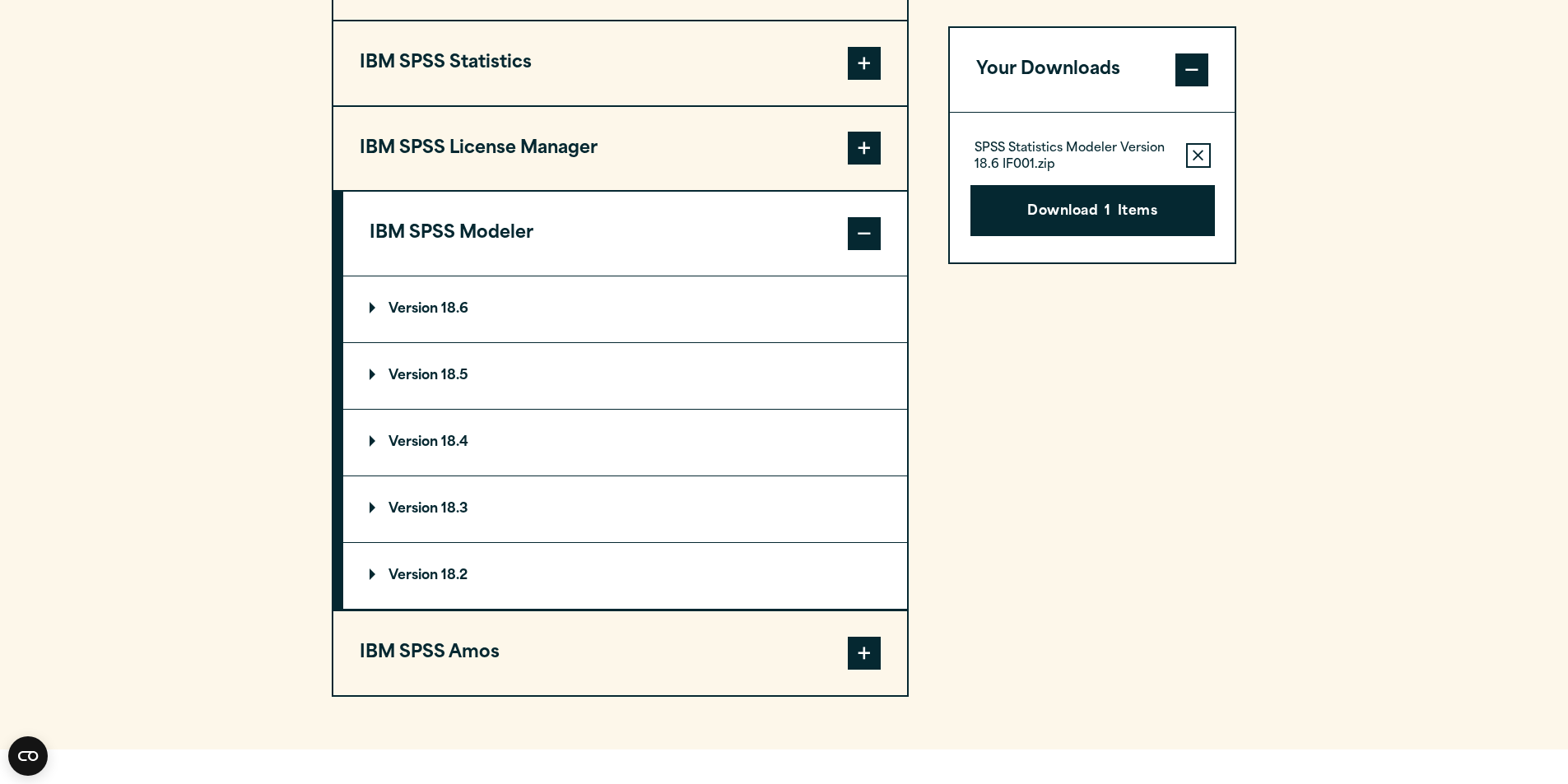
click at [376, 307] on p "Version 18.6" at bounding box center [418, 309] width 99 height 13
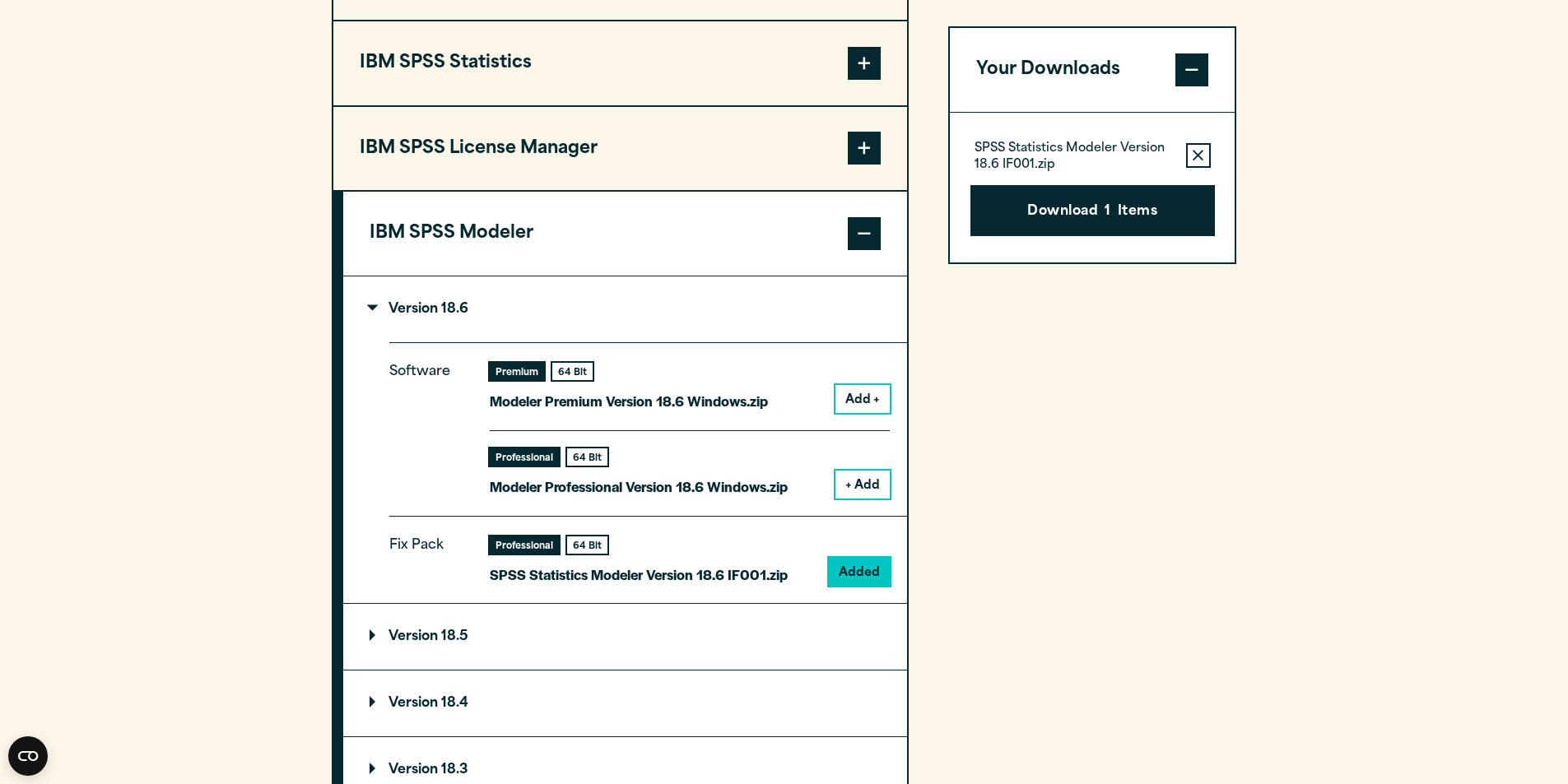
click at [1198, 151] on icon "button" at bounding box center [1198, 155] width 11 height 11
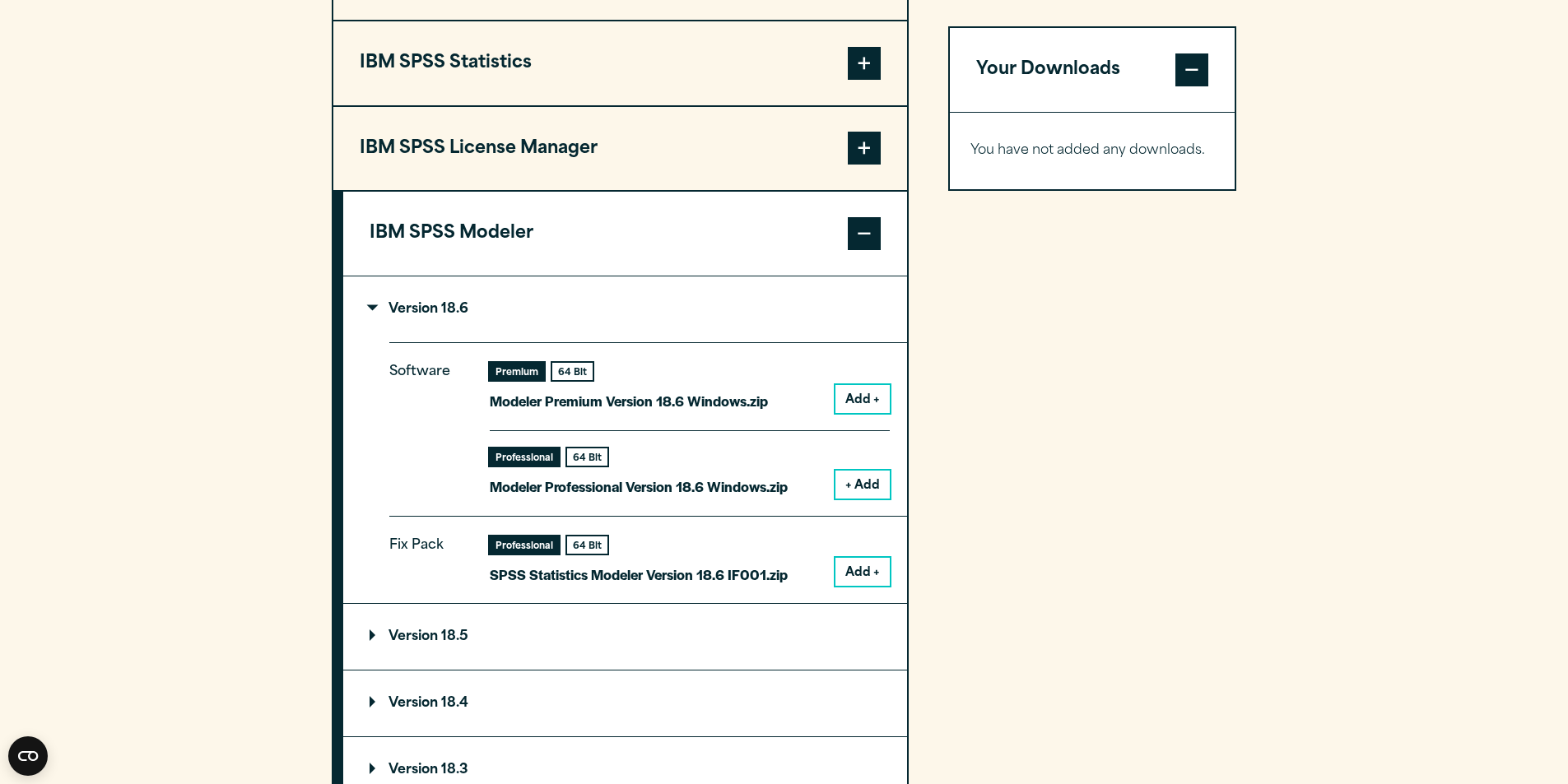
click at [862, 225] on span at bounding box center [864, 234] width 33 height 33
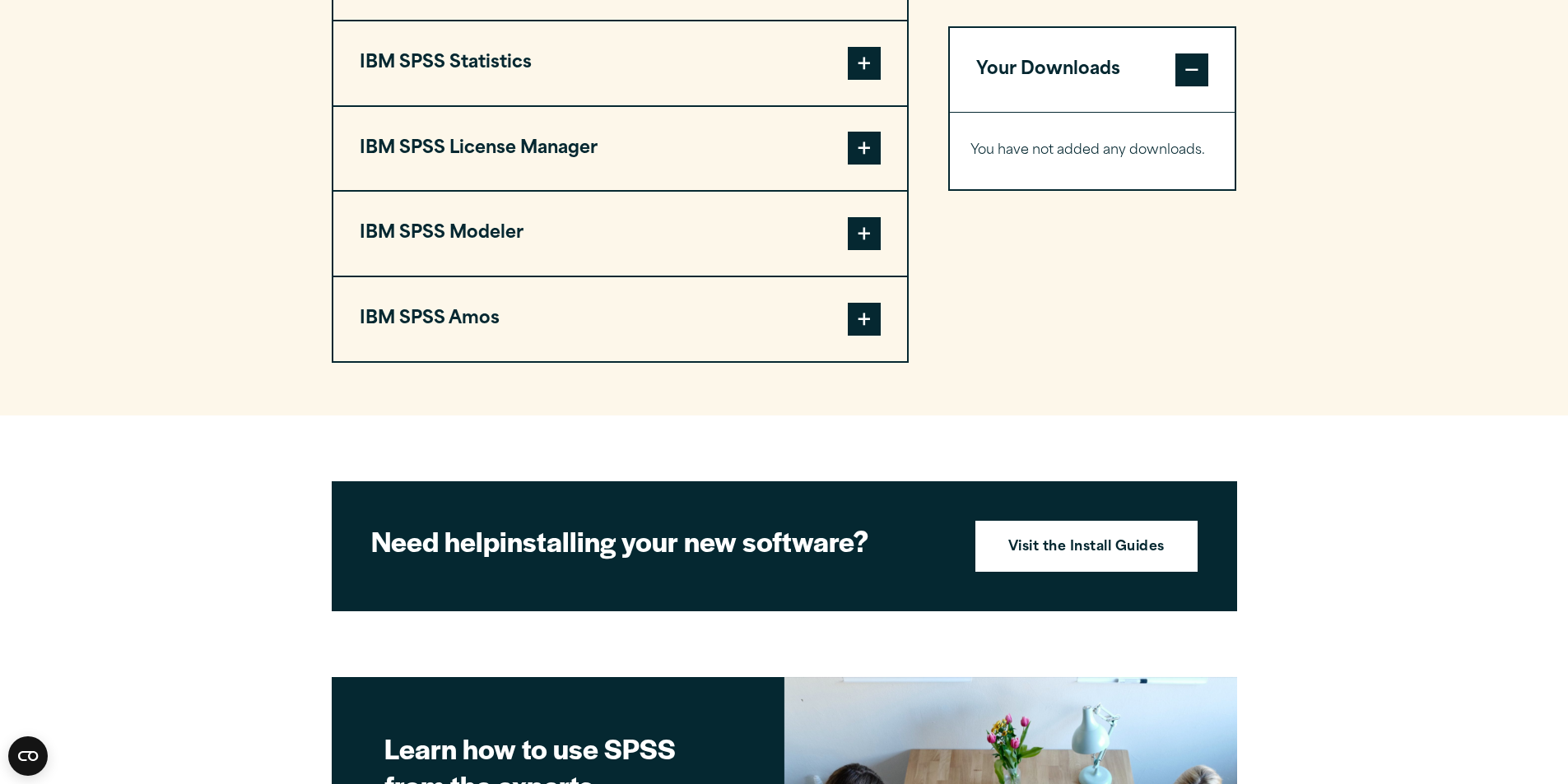
click at [862, 225] on span at bounding box center [864, 234] width 33 height 33
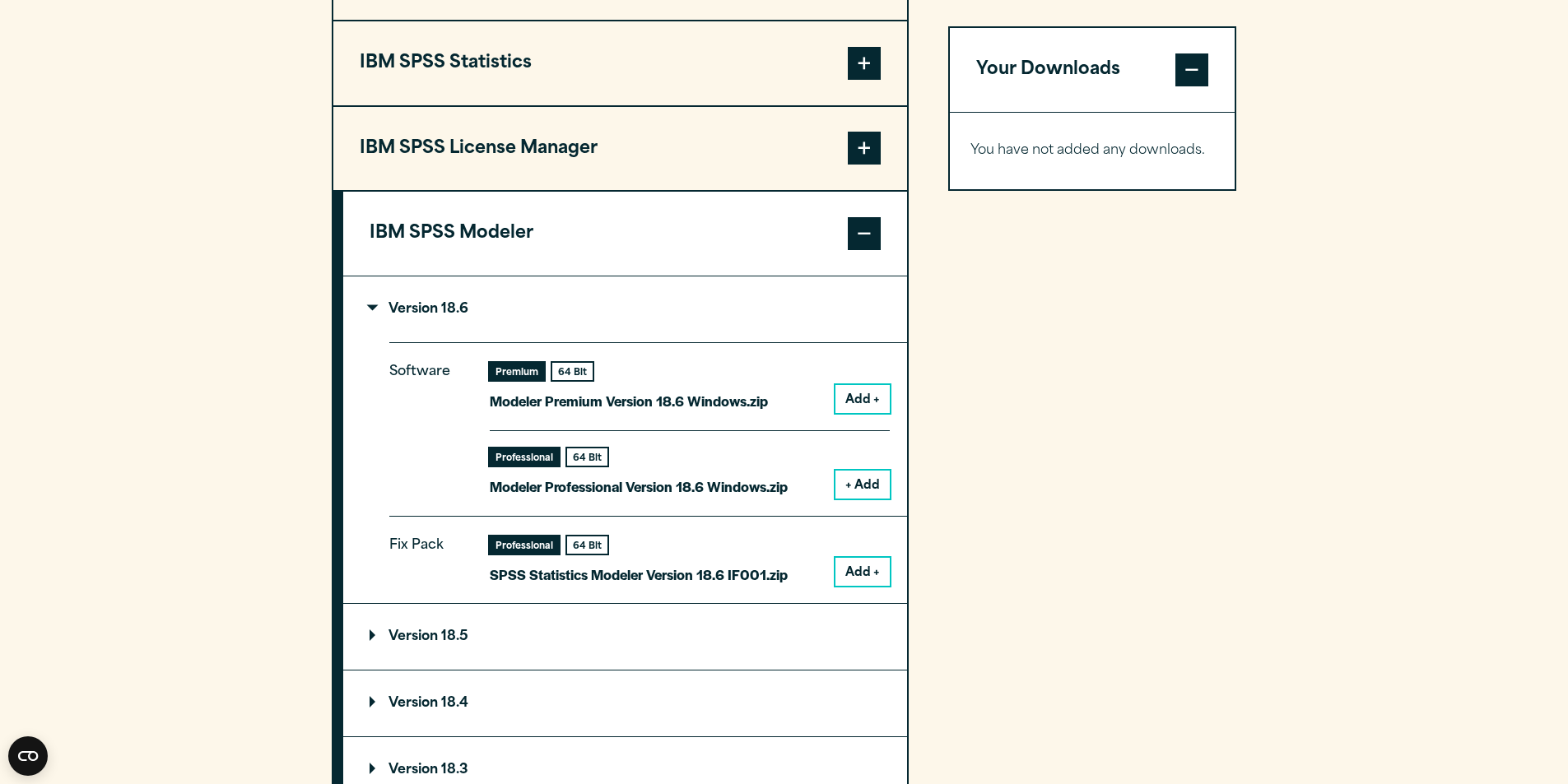
scroll to position [1481, 0]
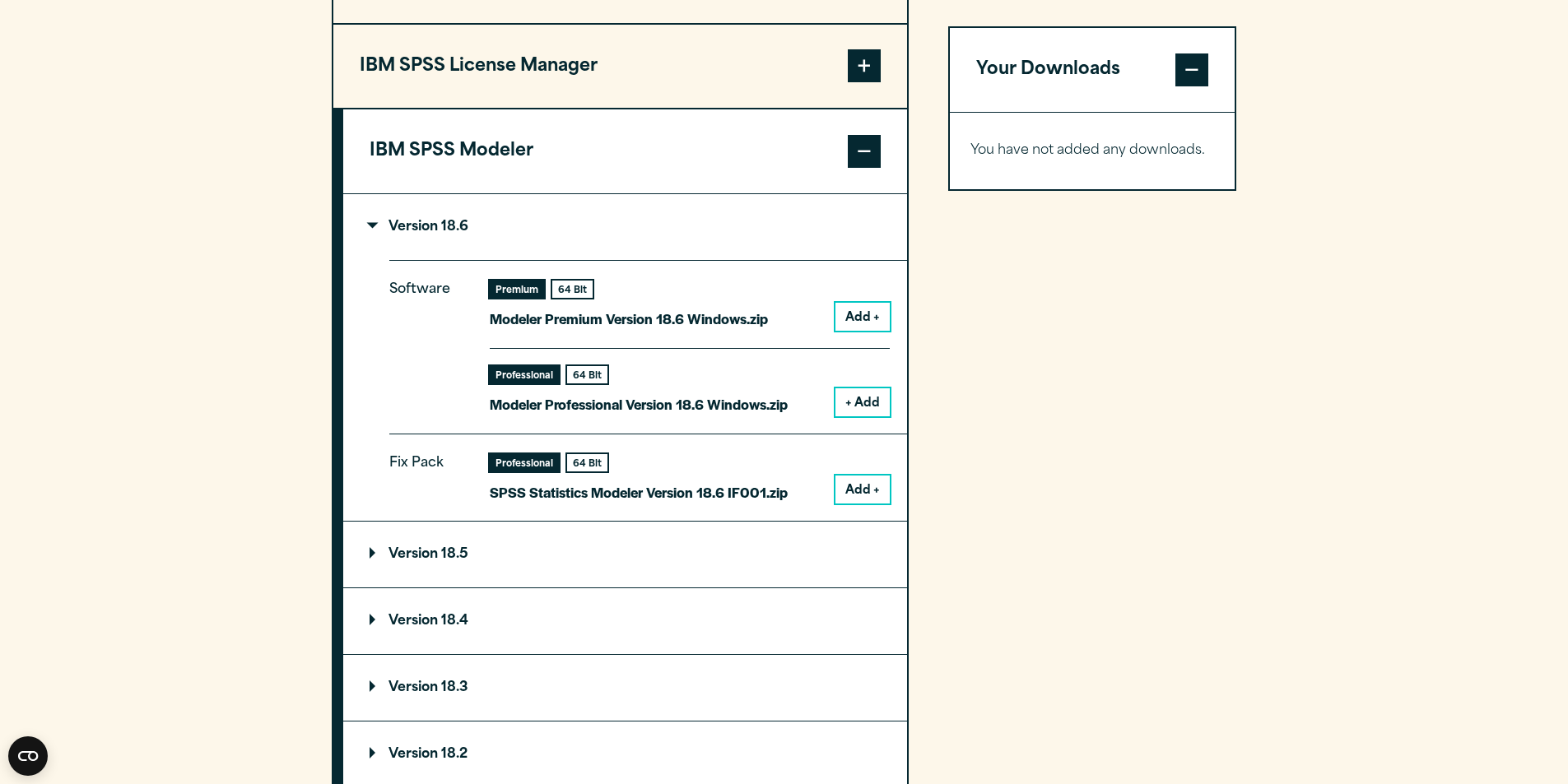
click at [861, 312] on button "Add +" at bounding box center [862, 317] width 54 height 28
